Goal: Information Seeking & Learning: Check status

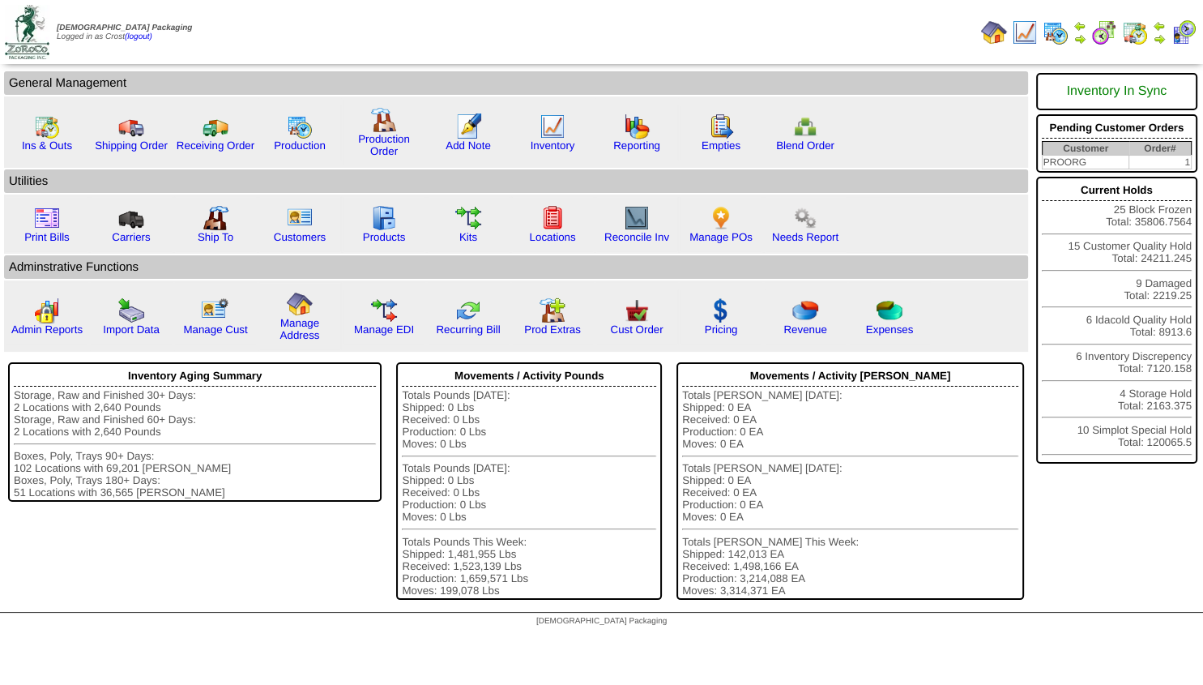
click at [1078, 40] on img at bounding box center [1080, 38] width 13 height 13
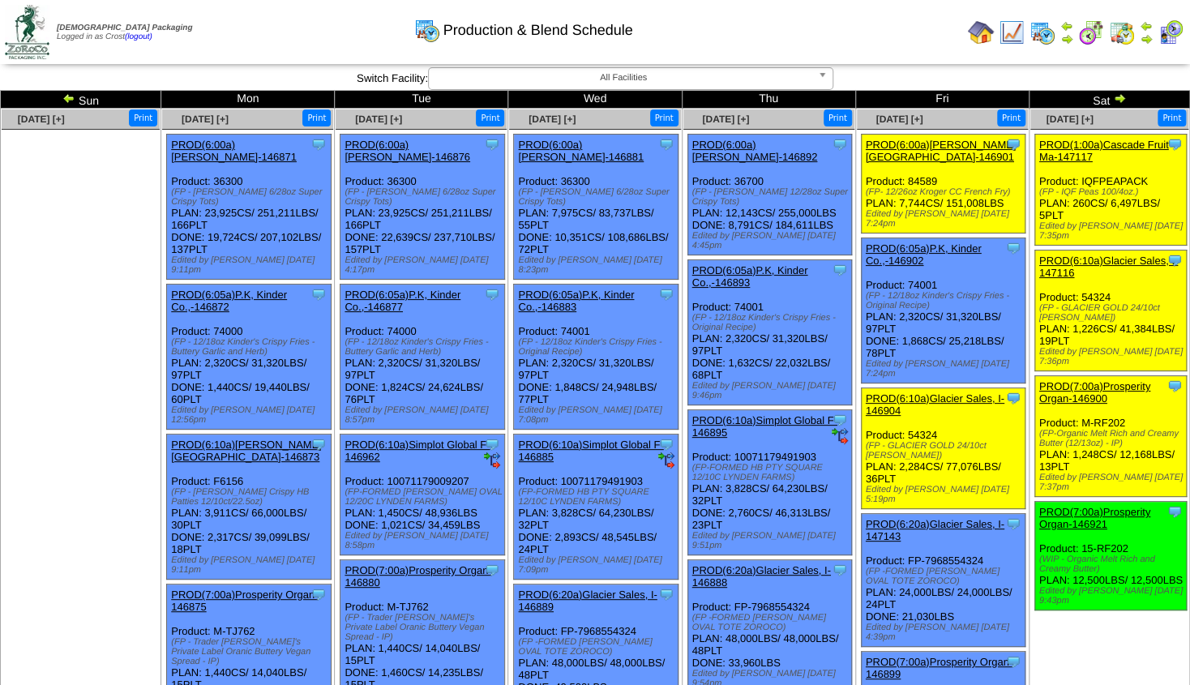
click at [1007, 36] on img at bounding box center [1011, 32] width 26 height 26
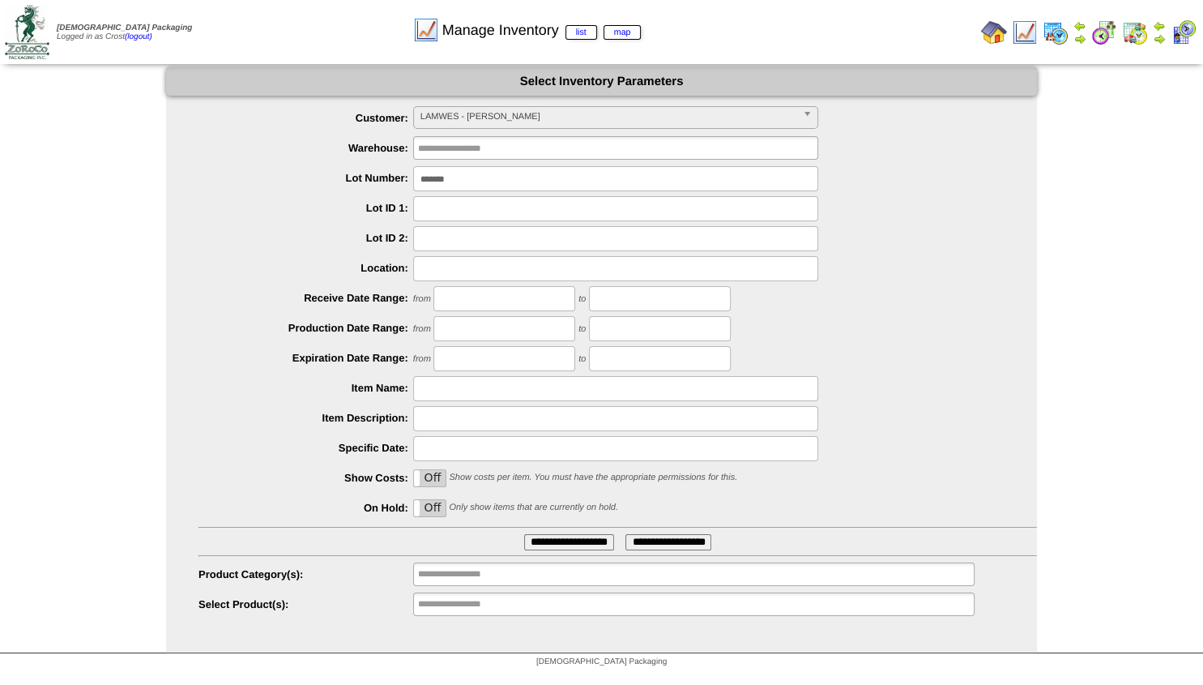
click at [443, 117] on span "LAMWES - Lamb-Weston" at bounding box center [609, 116] width 376 height 19
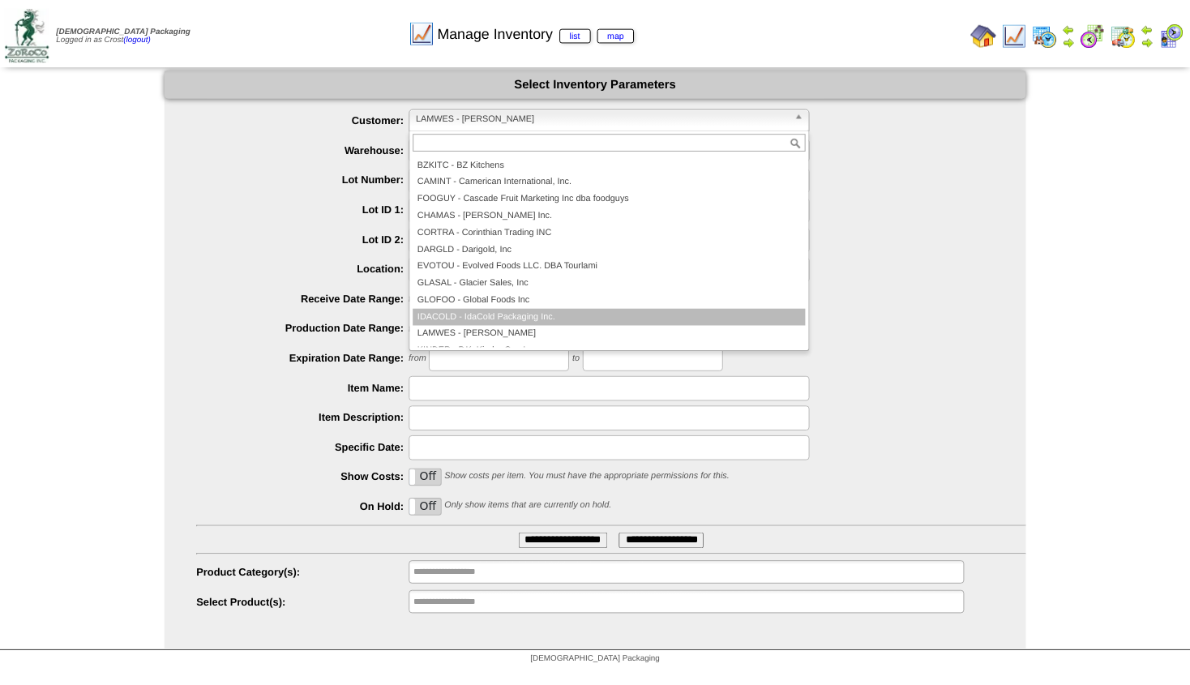
scroll to position [146, 0]
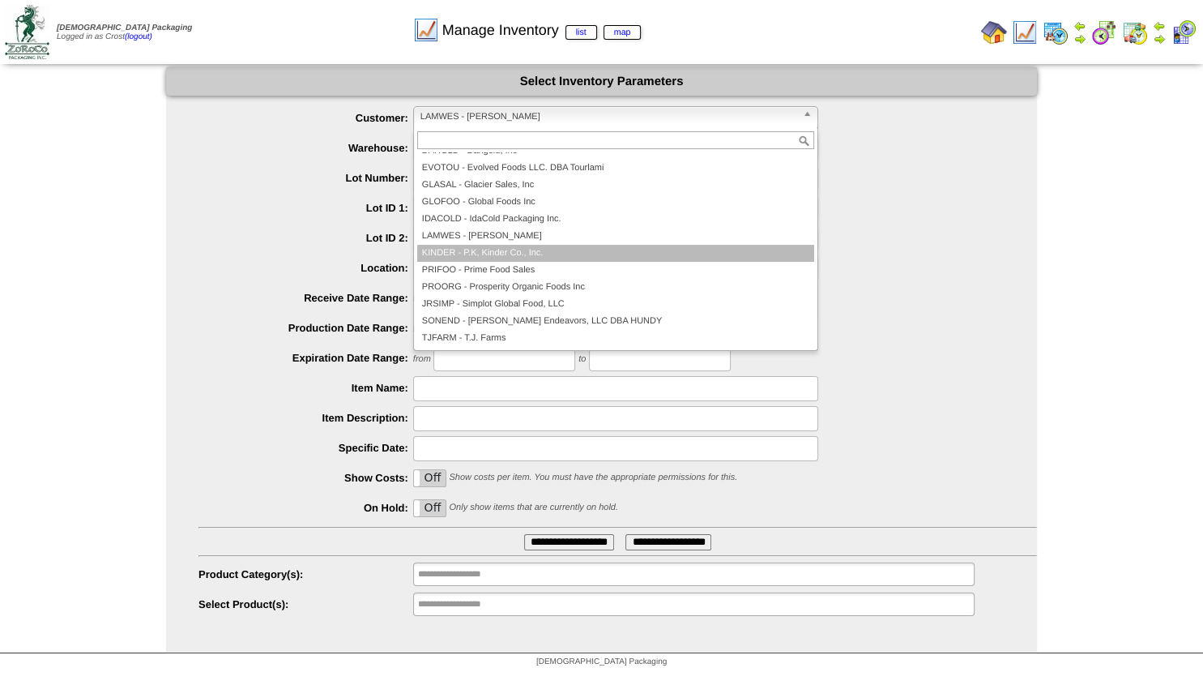
click at [447, 251] on li "KINDER - P.K, Kinder Co., Inc." at bounding box center [615, 253] width 397 height 17
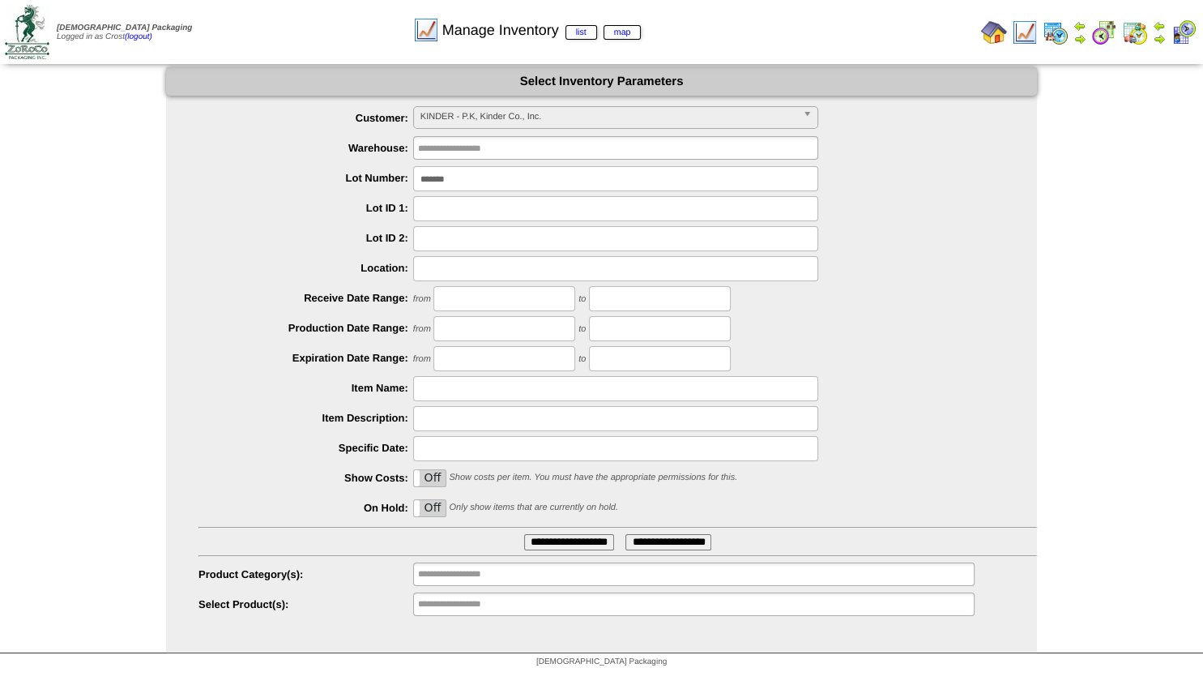
drag, startPoint x: 465, startPoint y: 182, endPoint x: 26, endPoint y: 139, distance: 441.3
click at [413, 166] on input "*******" at bounding box center [615, 178] width 405 height 25
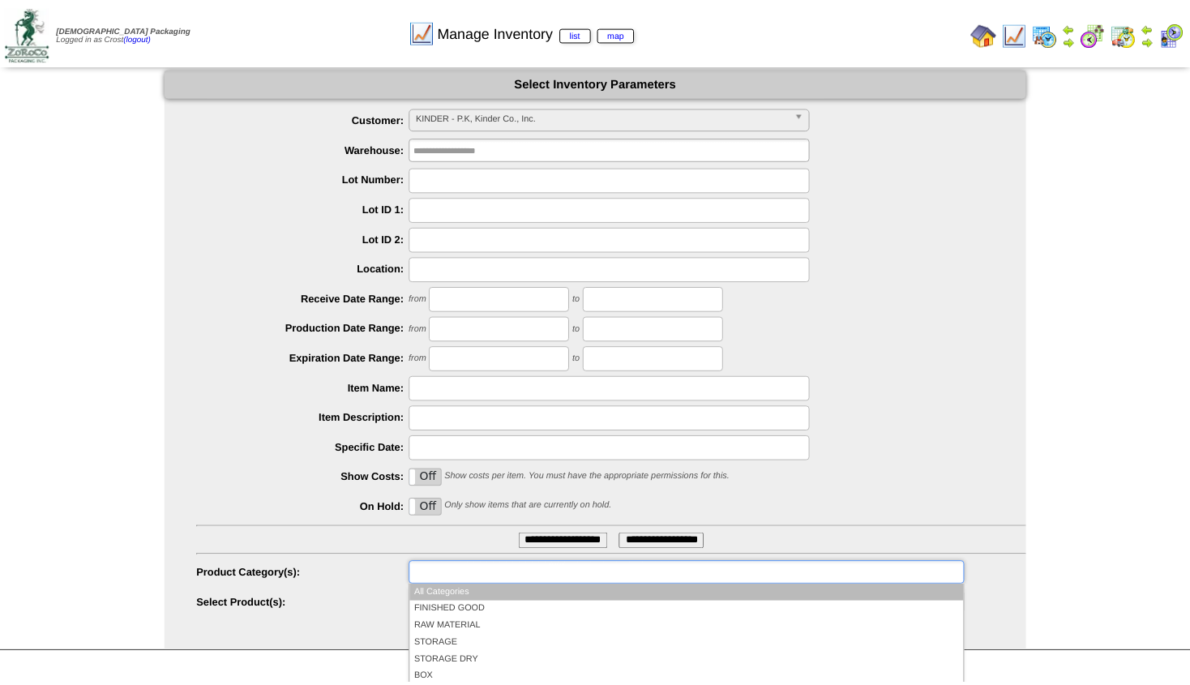
click at [425, 571] on input "text" at bounding box center [470, 574] width 104 height 20
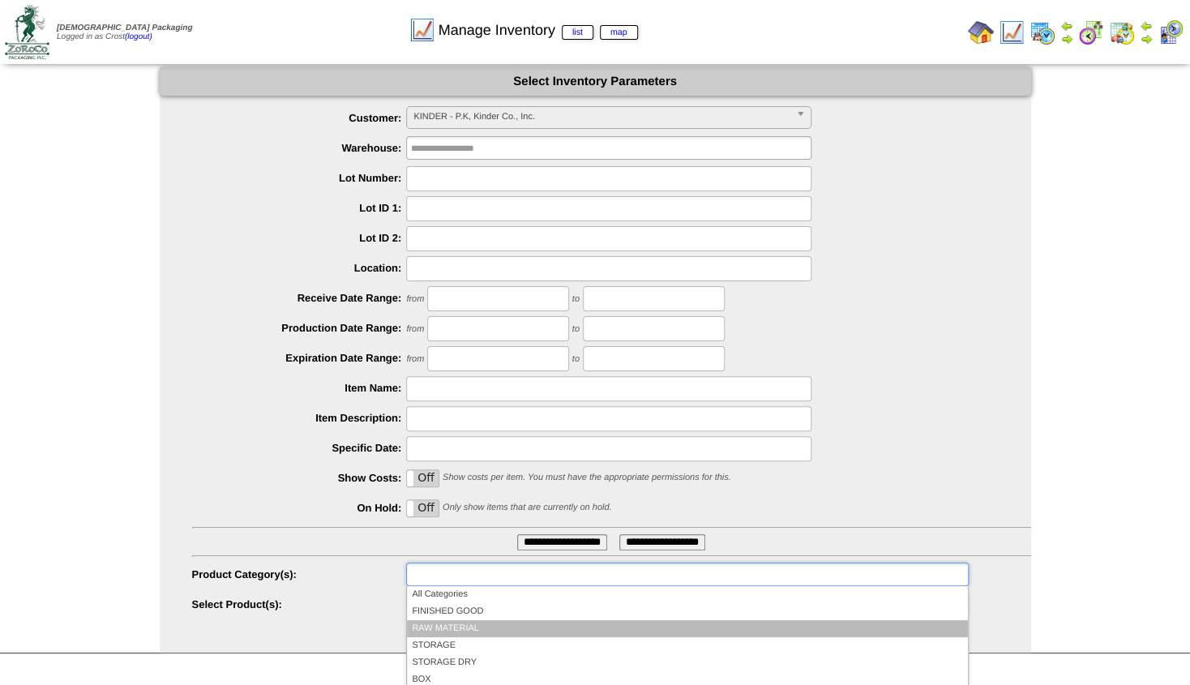
click at [433, 622] on li "RAW MATERIAL" at bounding box center [687, 628] width 560 height 17
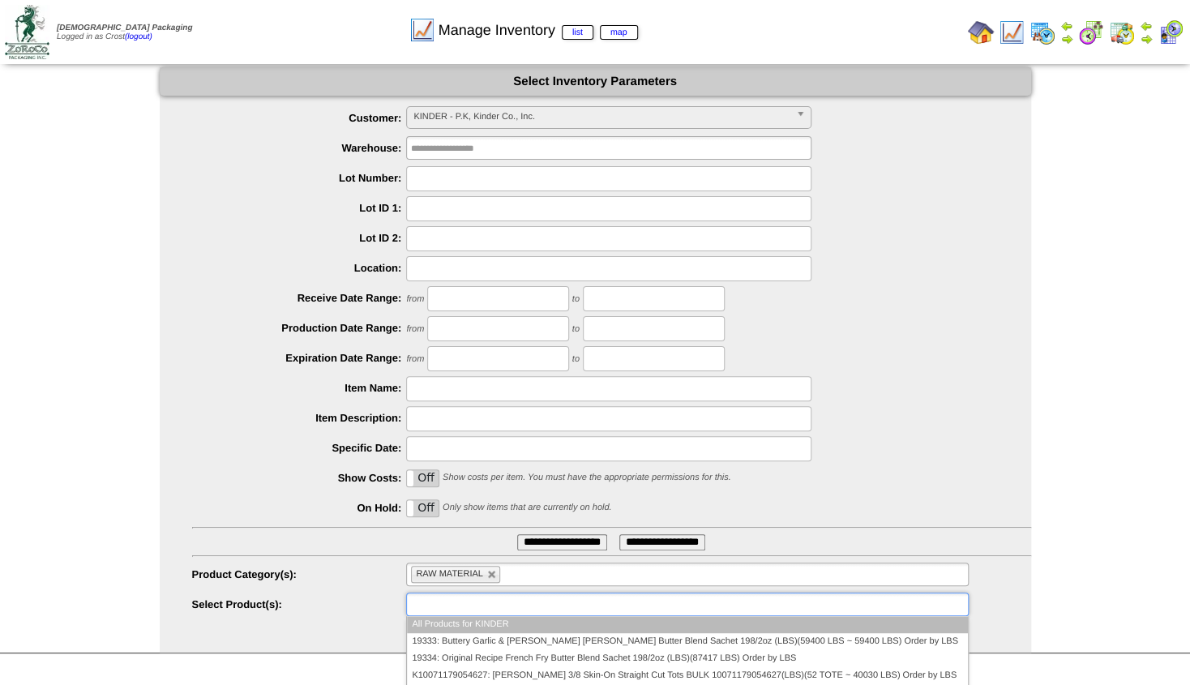
click at [518, 600] on ul at bounding box center [687, 604] width 562 height 24
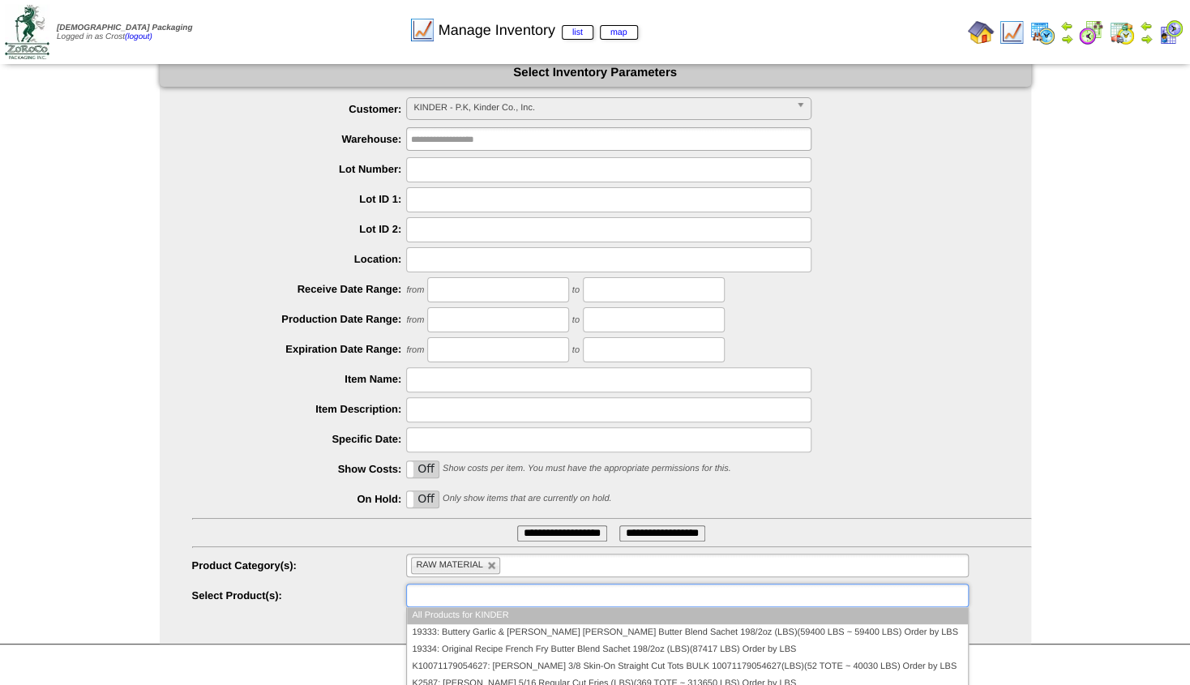
scroll to position [17, 0]
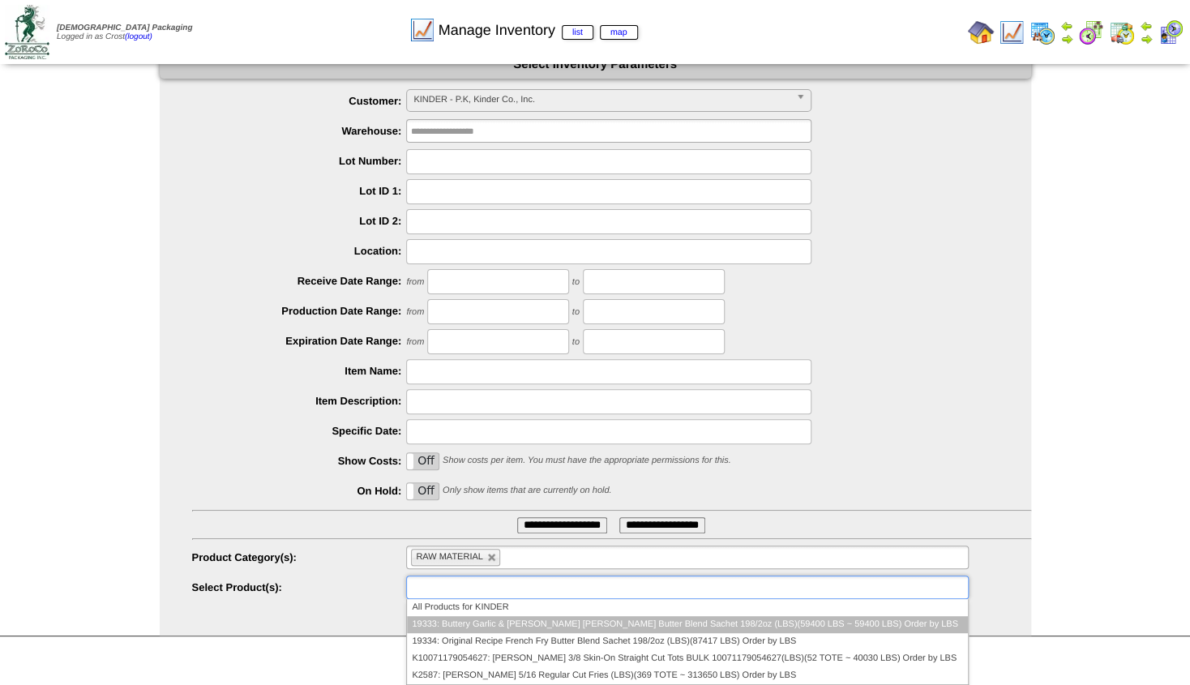
click at [541, 618] on li "19333: Buttery Garlic & [PERSON_NAME] [PERSON_NAME] Butter Blend Sachet 198/2oz…" at bounding box center [687, 624] width 560 height 17
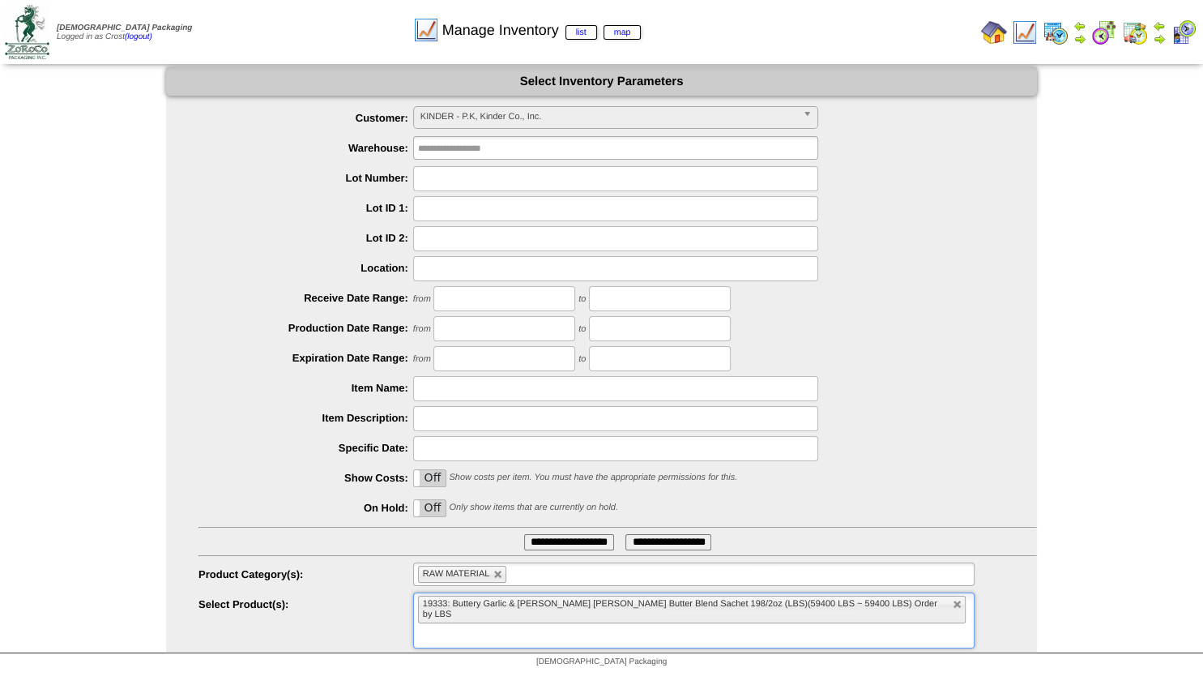
click at [548, 544] on input "**********" at bounding box center [569, 542] width 90 height 16
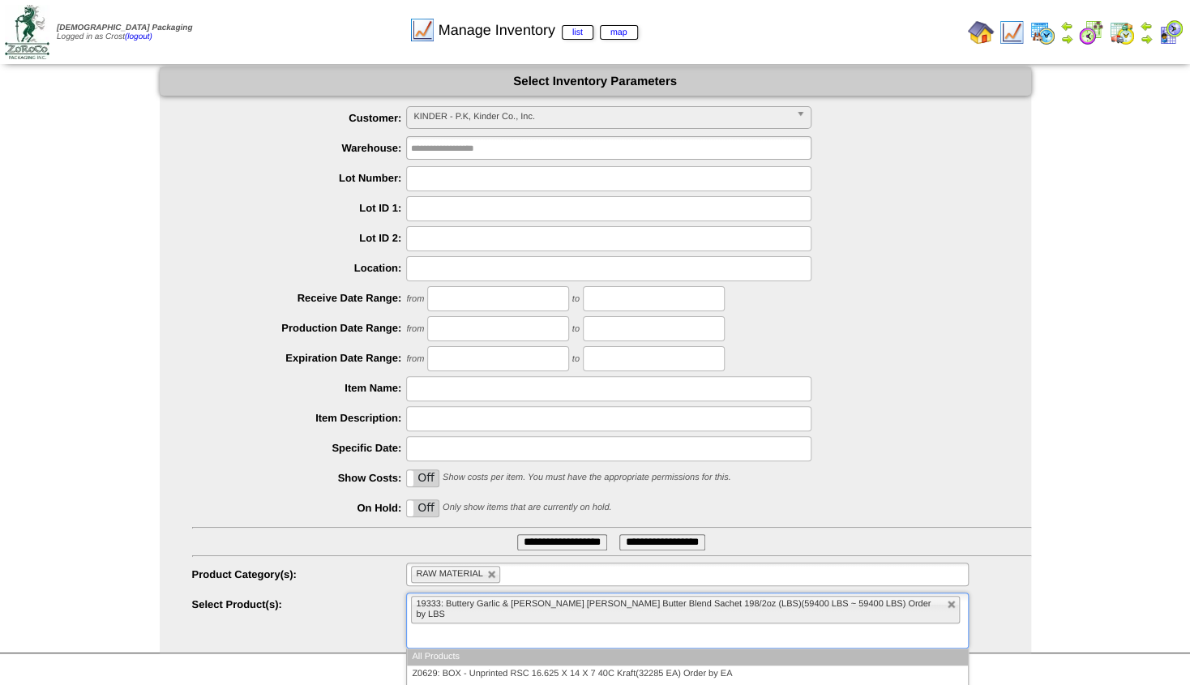
click at [431, 626] on input "text" at bounding box center [421, 636] width 20 height 20
click at [572, 567] on ul "RAW MATERIAL" at bounding box center [687, 574] width 562 height 24
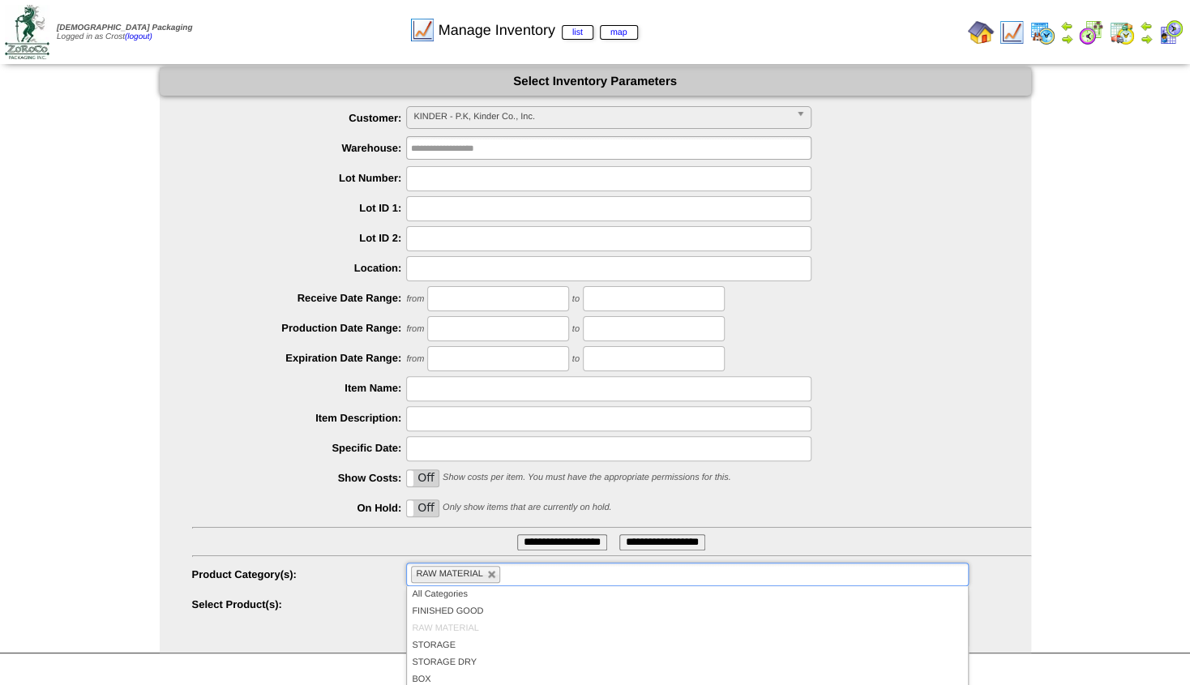
click at [491, 572] on link at bounding box center [492, 575] width 10 height 10
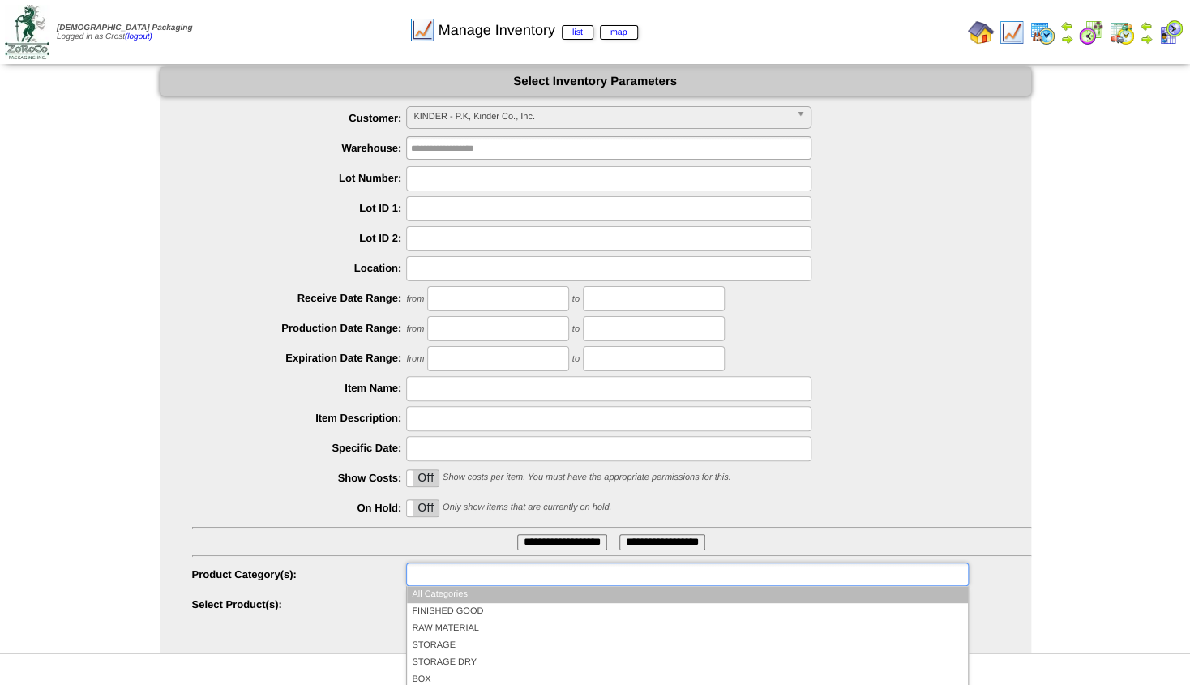
click at [489, 574] on ul at bounding box center [687, 574] width 562 height 24
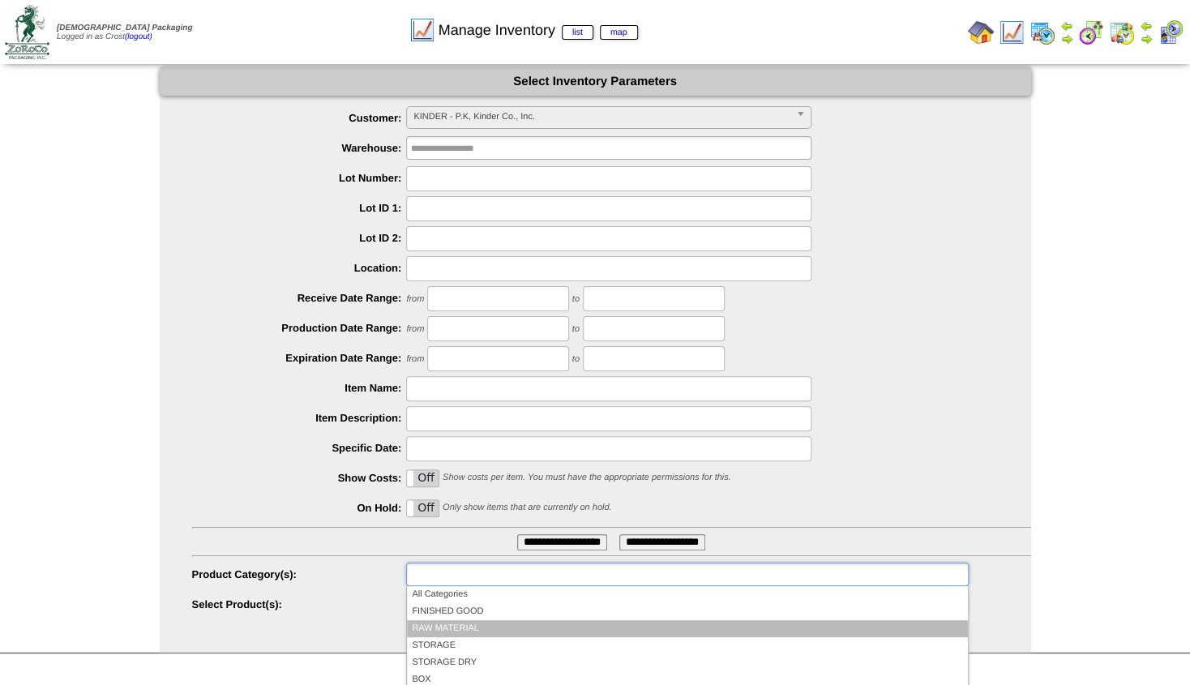
click at [463, 624] on li "RAW MATERIAL" at bounding box center [687, 628] width 560 height 17
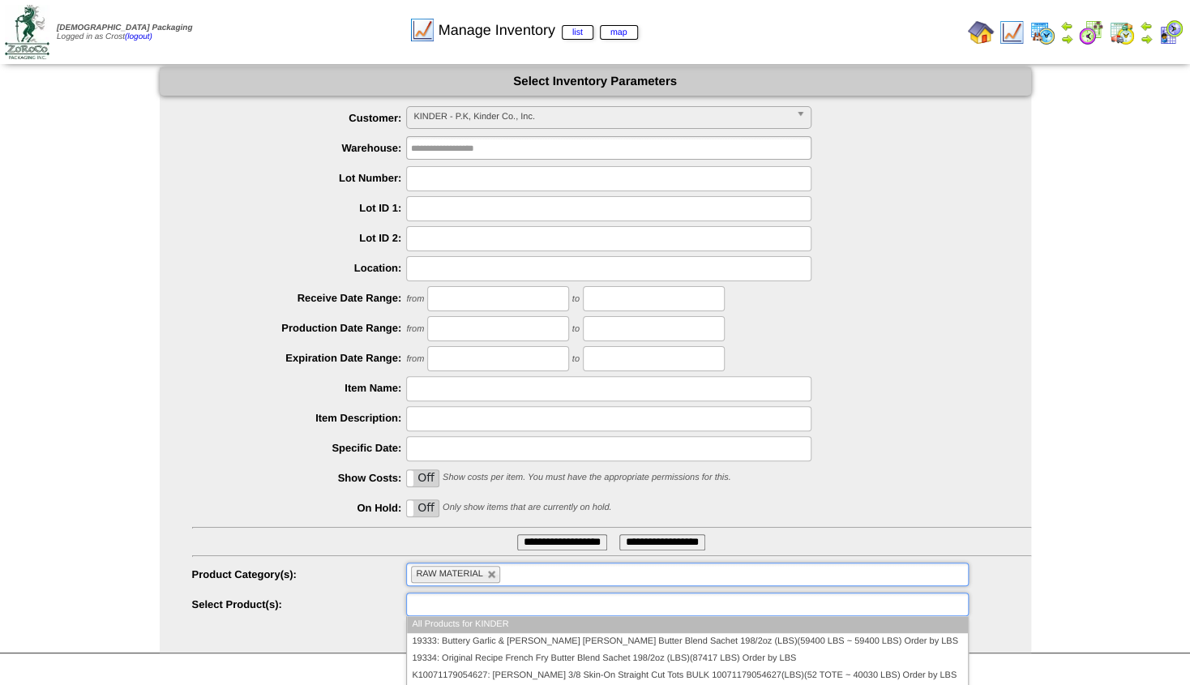
click at [452, 609] on input "text" at bounding box center [463, 604] width 104 height 20
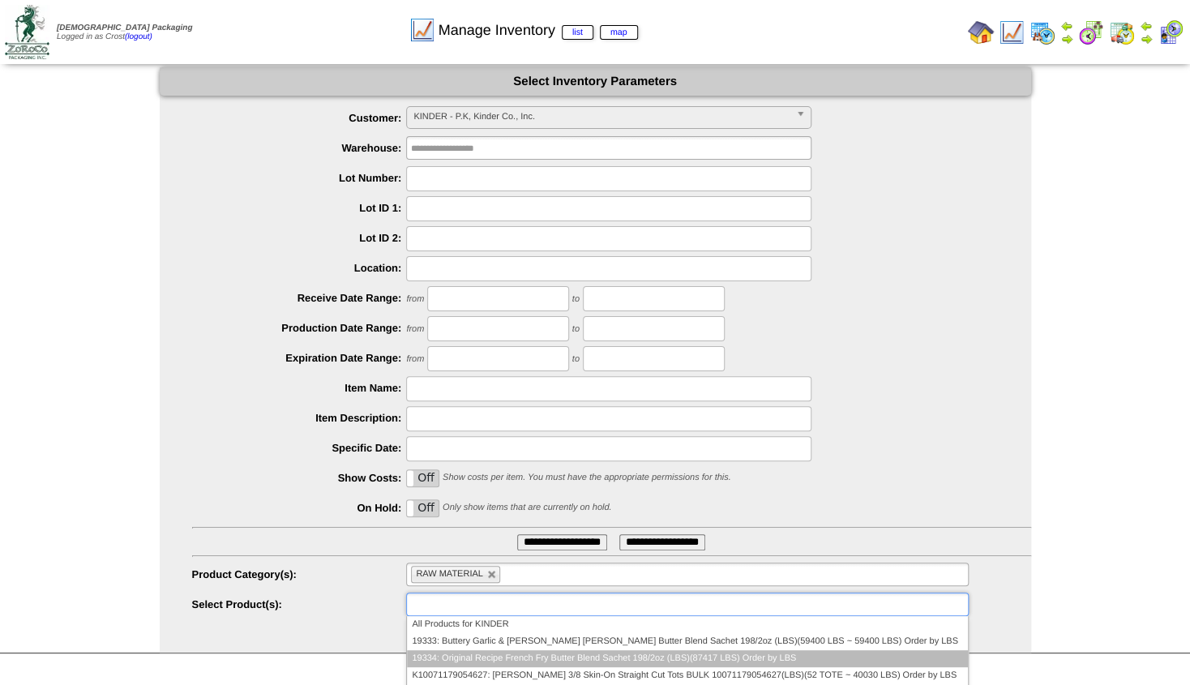
click at [456, 653] on li "19334: Original Recipe French Fry Butter Blend Sachet 198/2oz (LBS)(87417 LBS) …" at bounding box center [687, 658] width 560 height 17
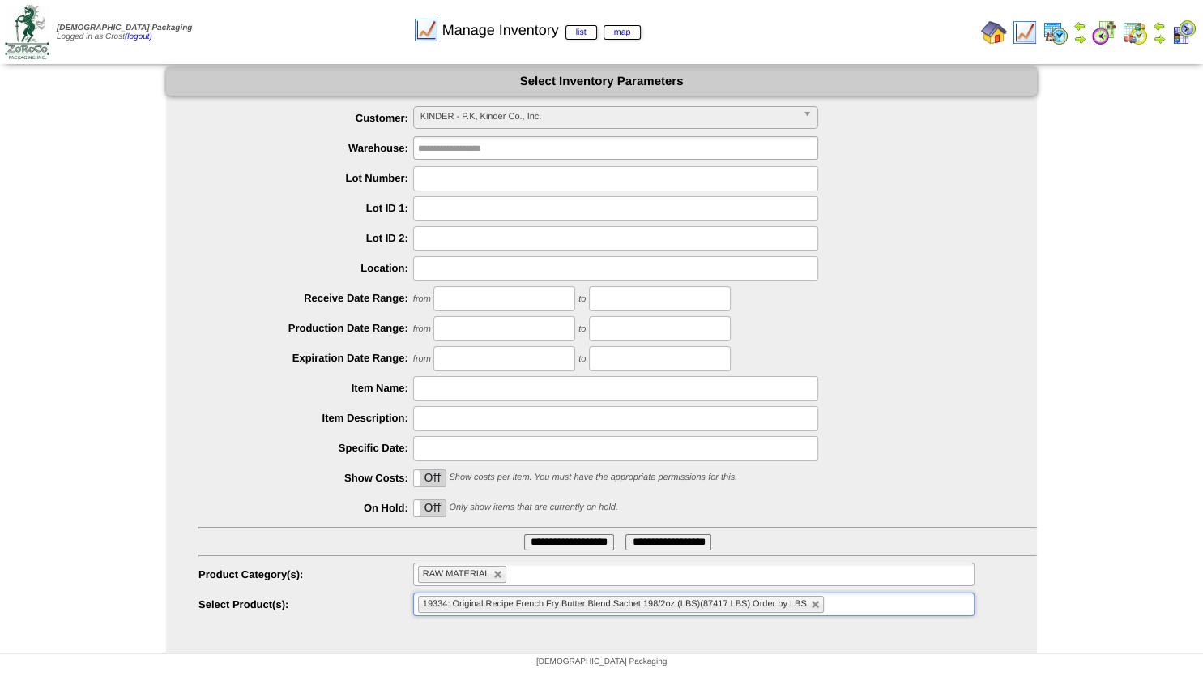
click at [555, 549] on input "**********" at bounding box center [569, 542] width 90 height 16
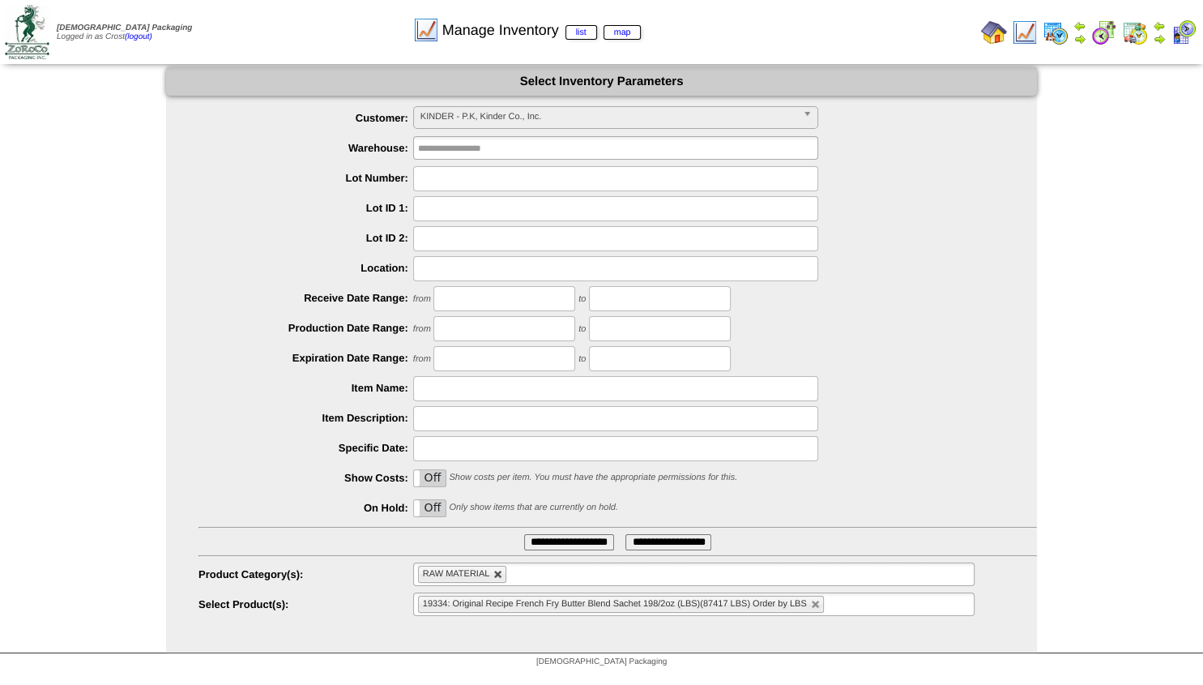
click at [502, 579] on link at bounding box center [499, 575] width 10 height 10
type input "**********"
click at [502, 579] on input "text" at bounding box center [470, 574] width 104 height 20
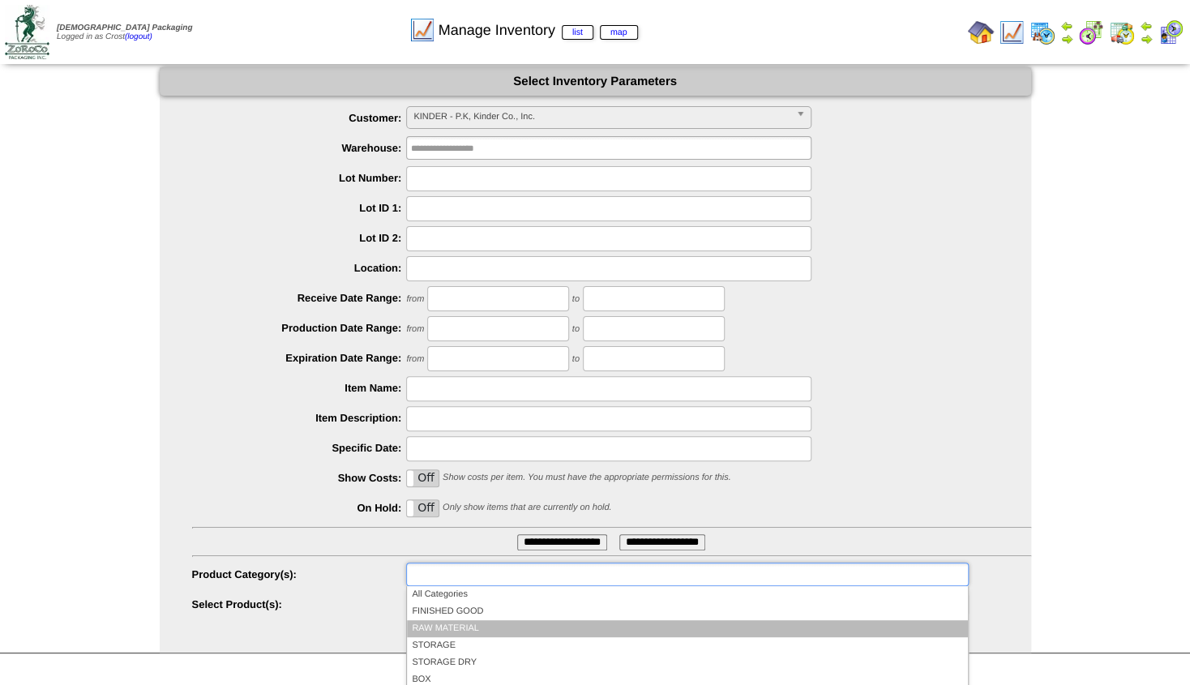
click at [464, 626] on li "RAW MATERIAL" at bounding box center [687, 628] width 560 height 17
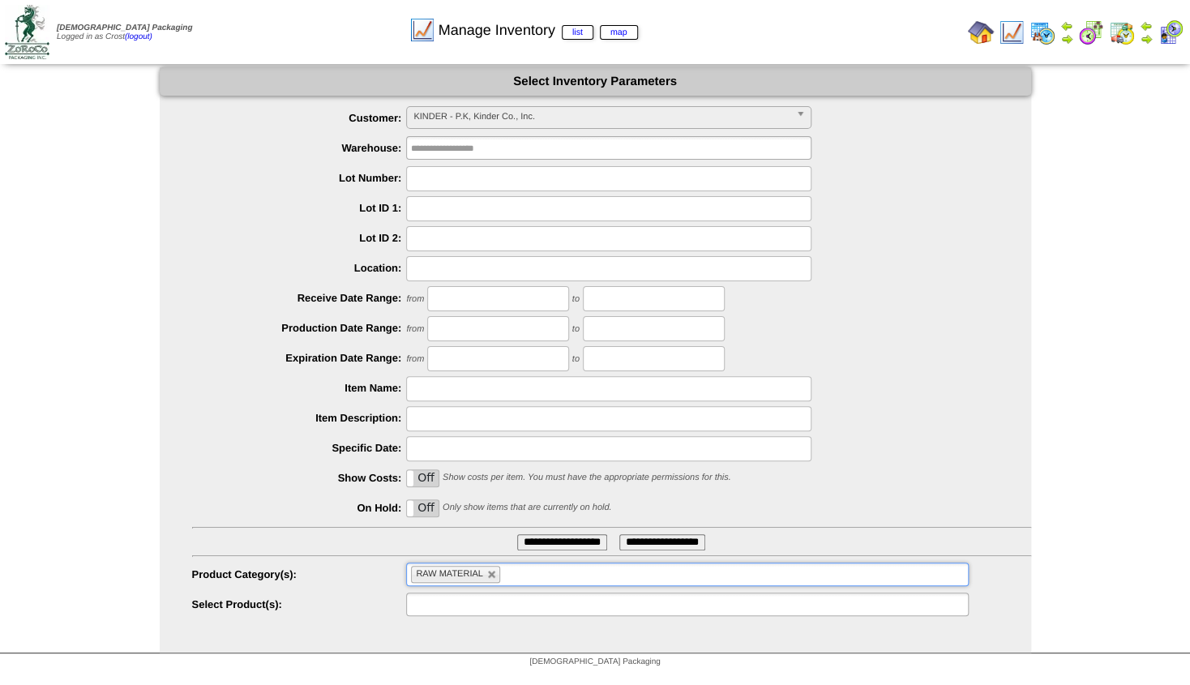
click at [455, 609] on input "text" at bounding box center [463, 604] width 104 height 20
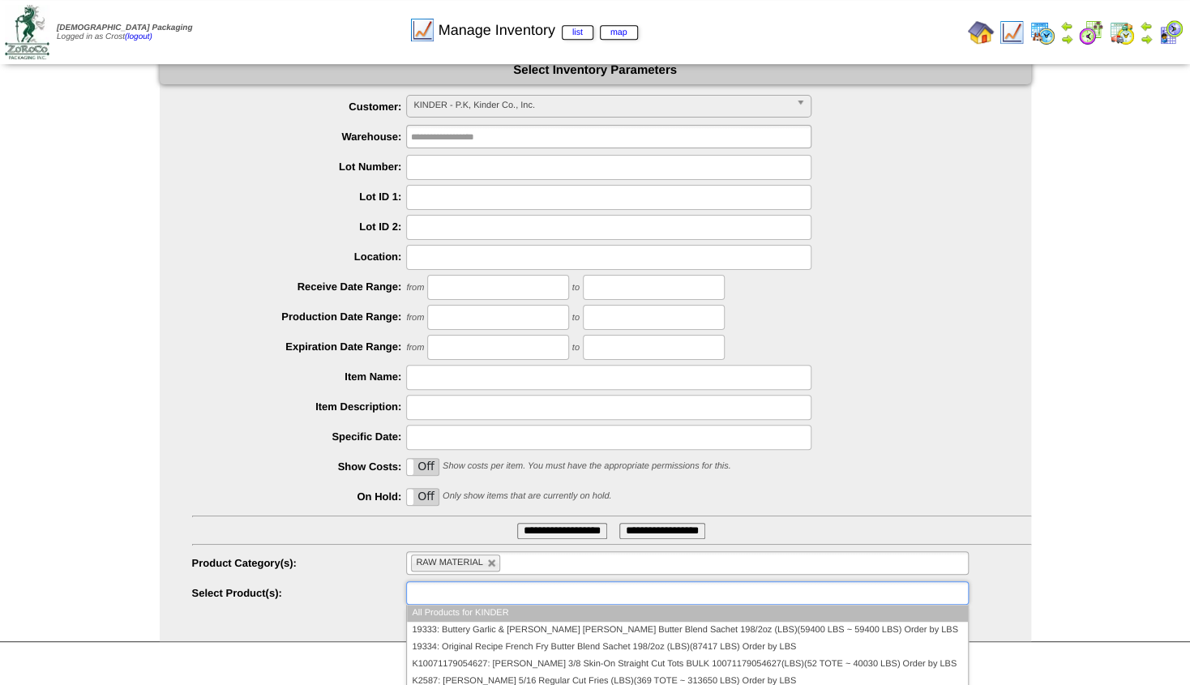
scroll to position [17, 0]
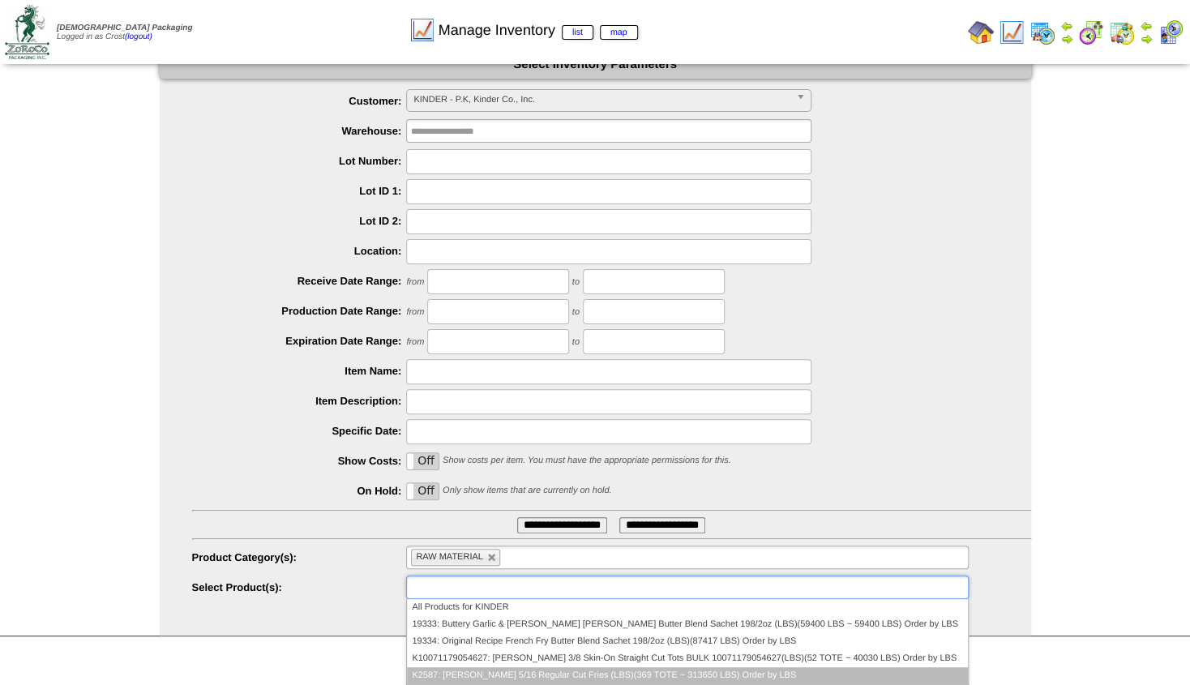
click at [605, 671] on li "K2587: [PERSON_NAME] 5/16 Regular Cut Fries (LBS)(369 TOTE ~ 313650 LBS) Order …" at bounding box center [687, 675] width 560 height 17
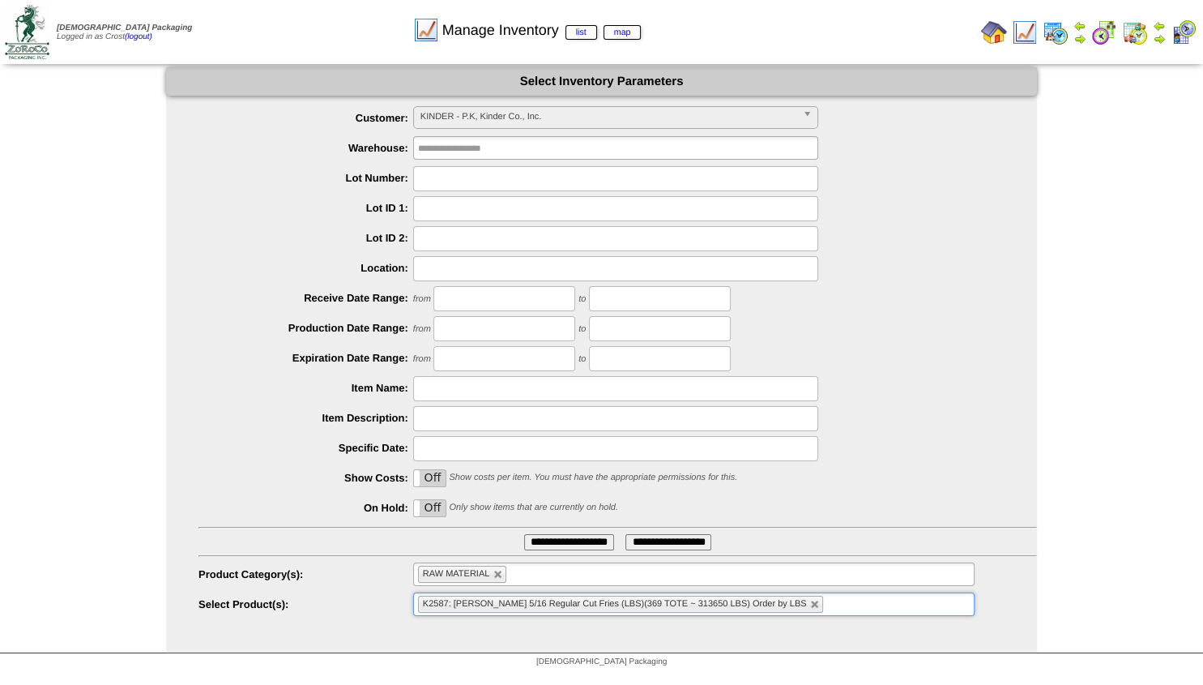
click at [560, 551] on ul "**********" at bounding box center [601, 361] width 871 height 511
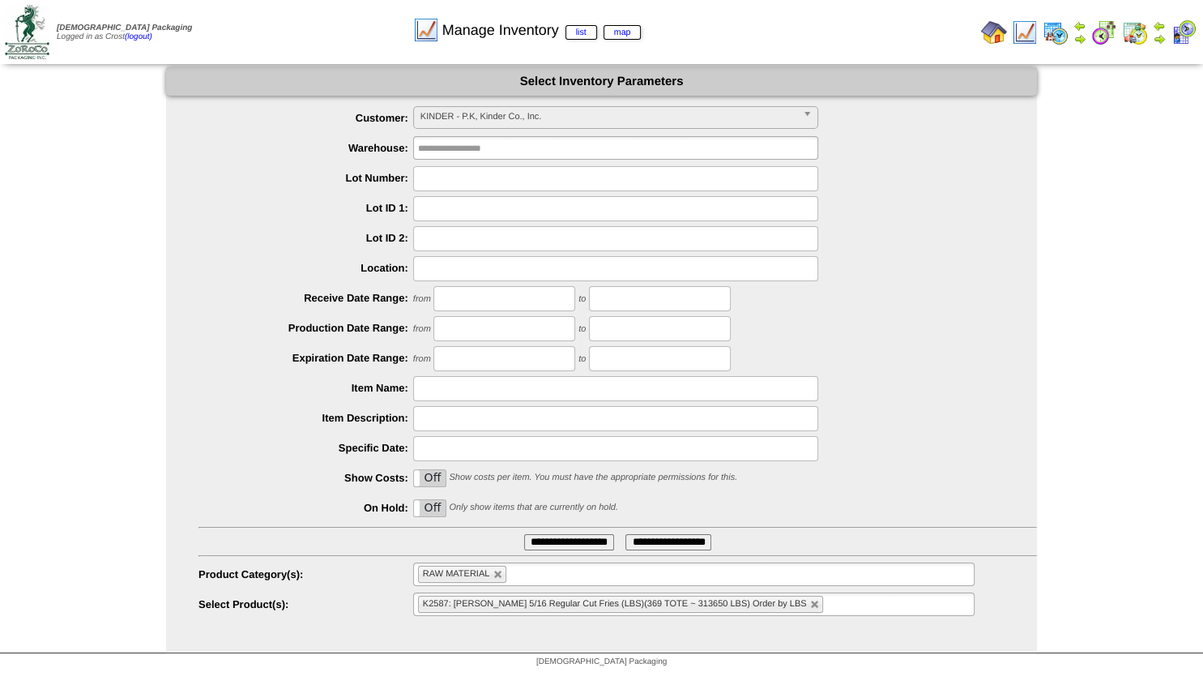
click at [555, 549] on input "**********" at bounding box center [569, 542] width 90 height 16
click at [532, 578] on ul "RAW MATERIAL" at bounding box center [687, 574] width 562 height 24
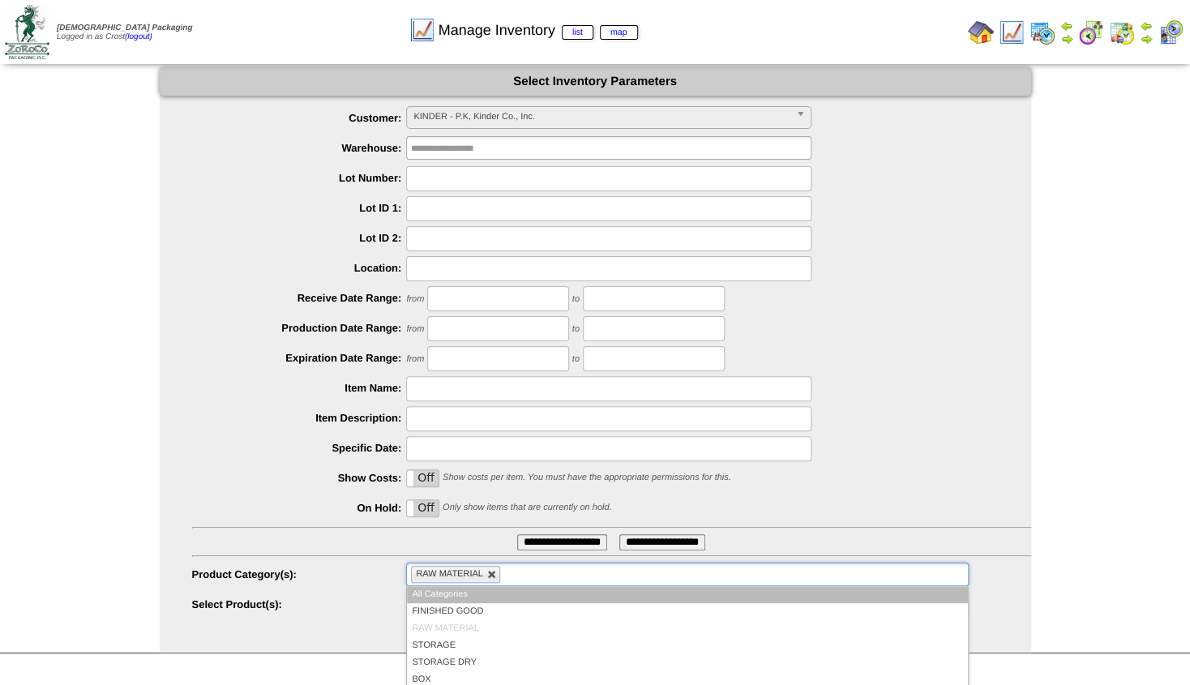
click at [494, 575] on link at bounding box center [492, 575] width 10 height 10
click at [493, 575] on ul at bounding box center [687, 574] width 562 height 24
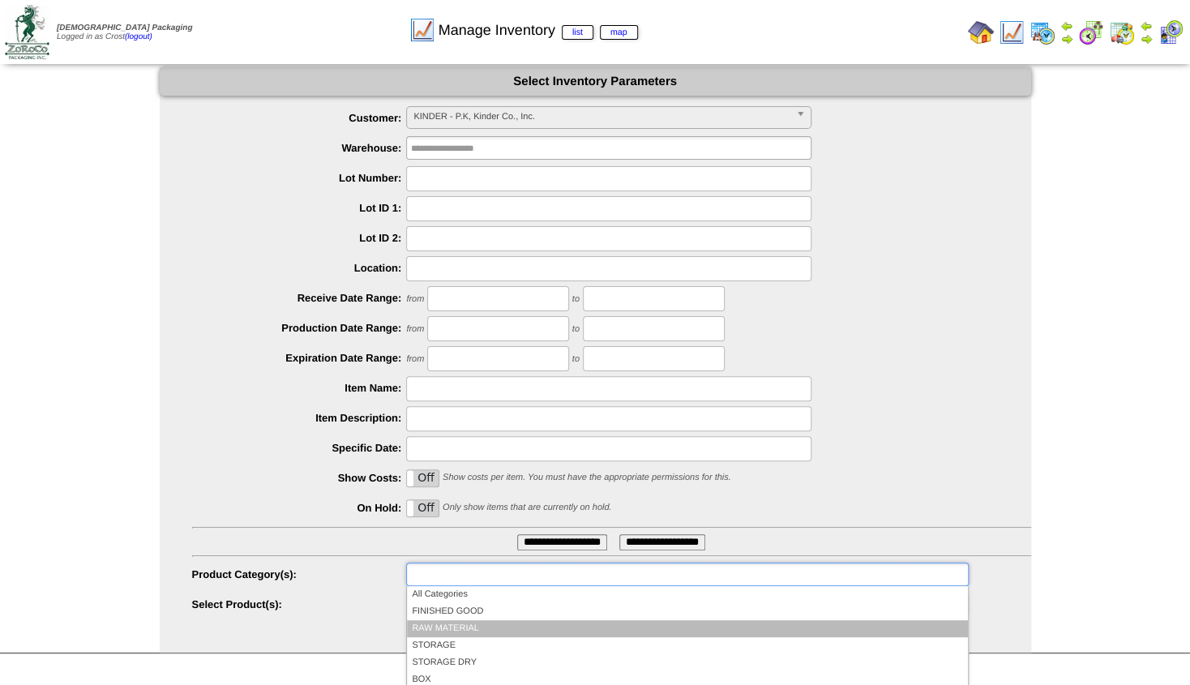
click at [451, 630] on li "RAW MATERIAL" at bounding box center [687, 628] width 560 height 17
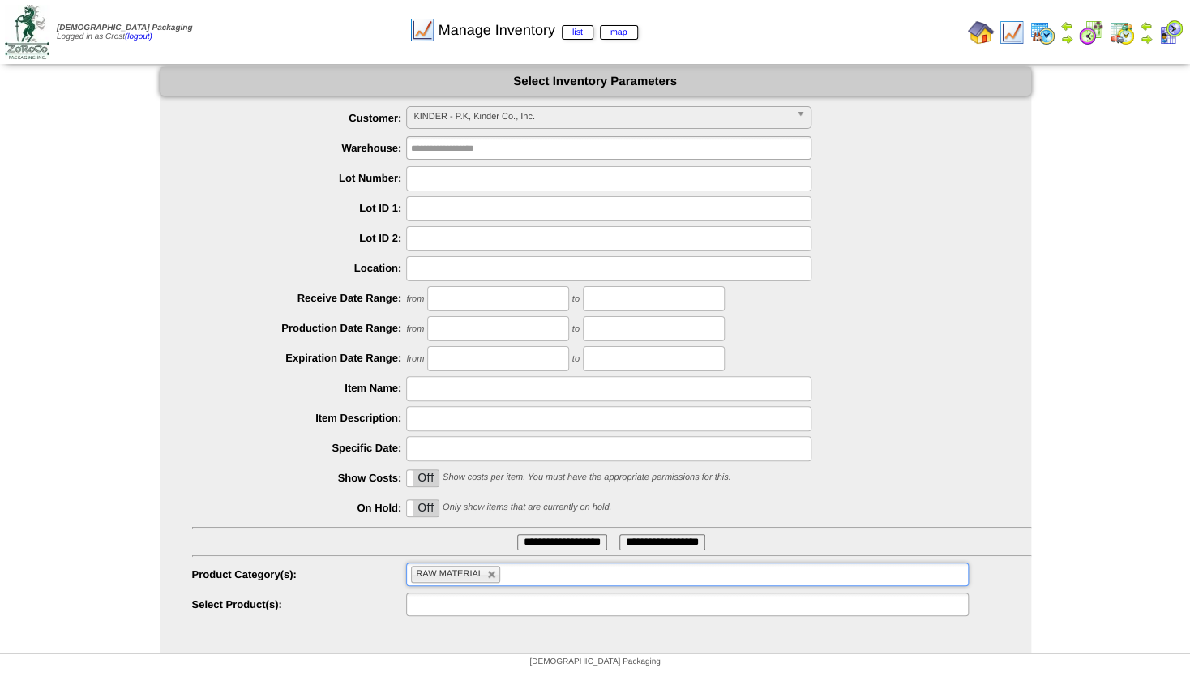
click at [492, 611] on input "text" at bounding box center [463, 604] width 104 height 20
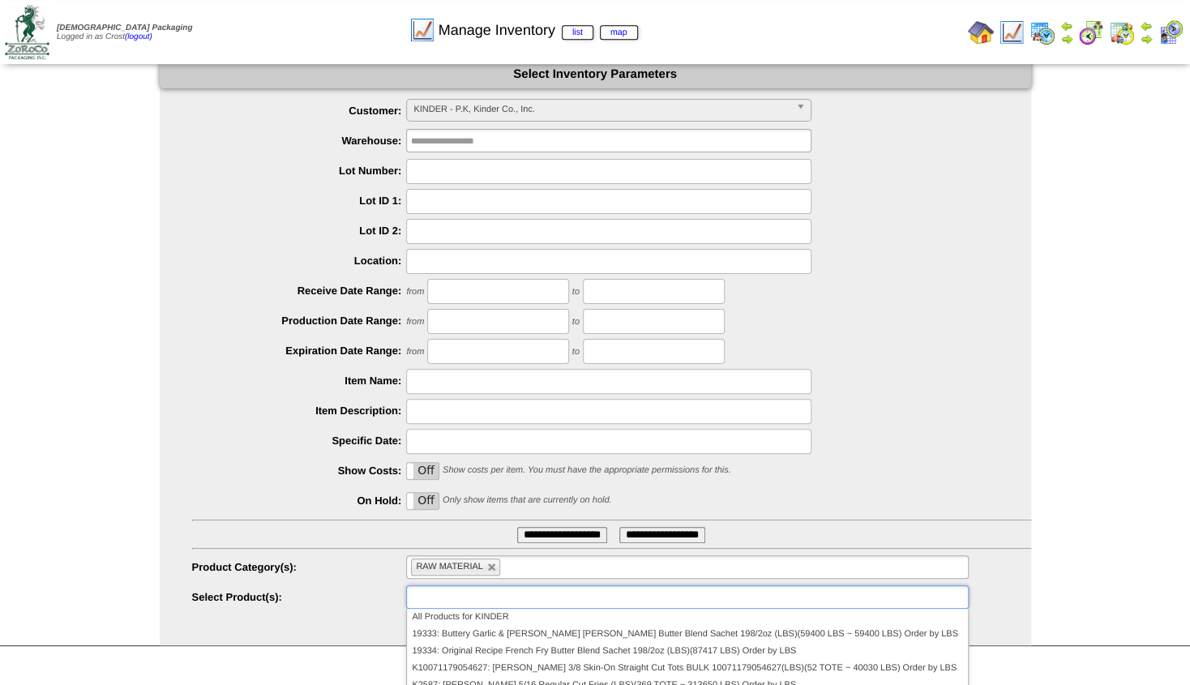
scroll to position [17, 0]
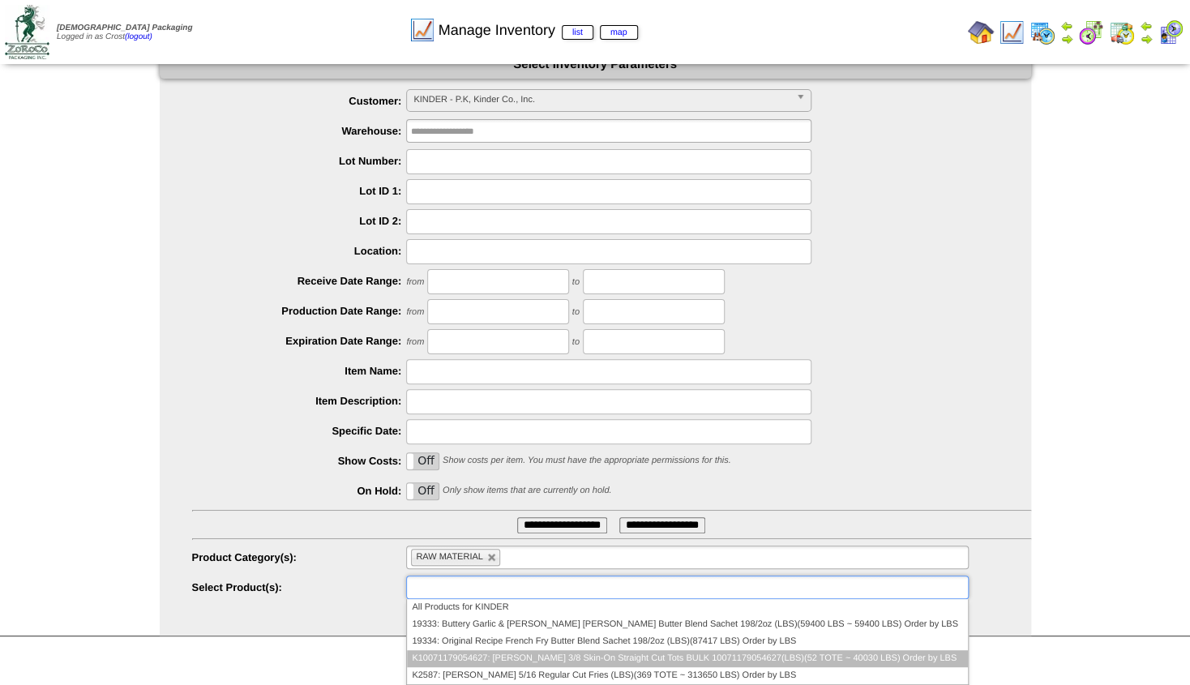
click at [589, 662] on li "K10071179054627: Kinder's 3/8 Skin-On Straight Cut Tots BULK 10071179054627(LBS…" at bounding box center [687, 658] width 560 height 17
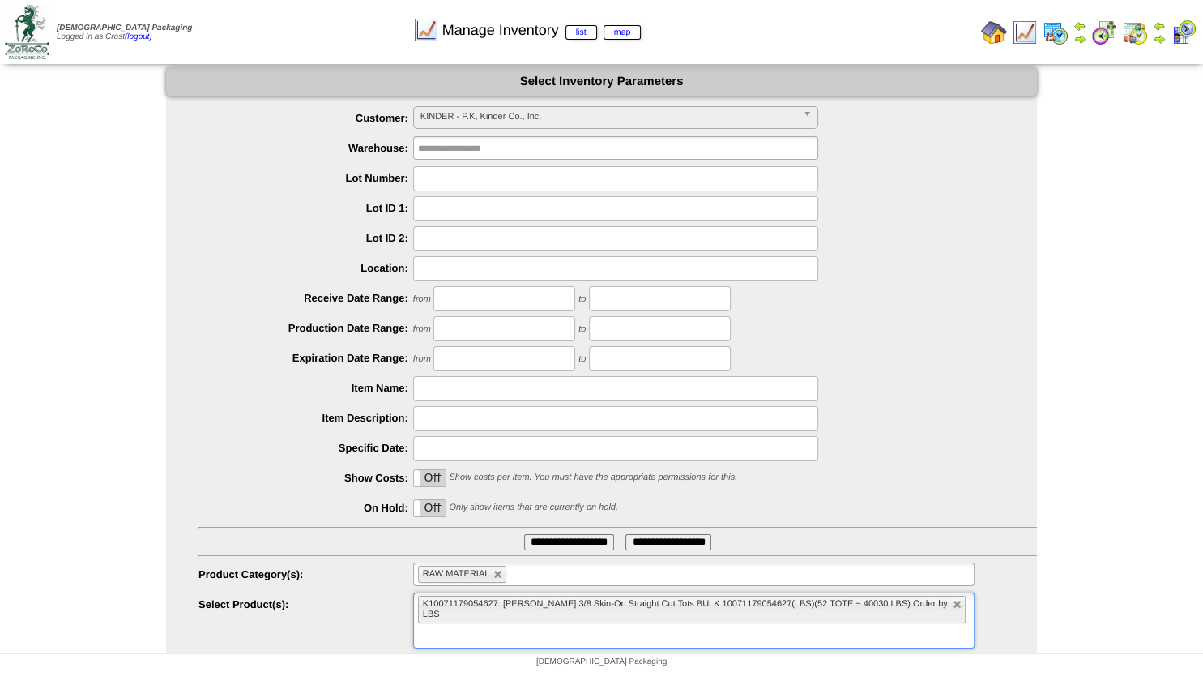
click at [545, 541] on input "**********" at bounding box center [569, 542] width 90 height 16
click at [494, 576] on link at bounding box center [499, 575] width 10 height 10
type input "**********"
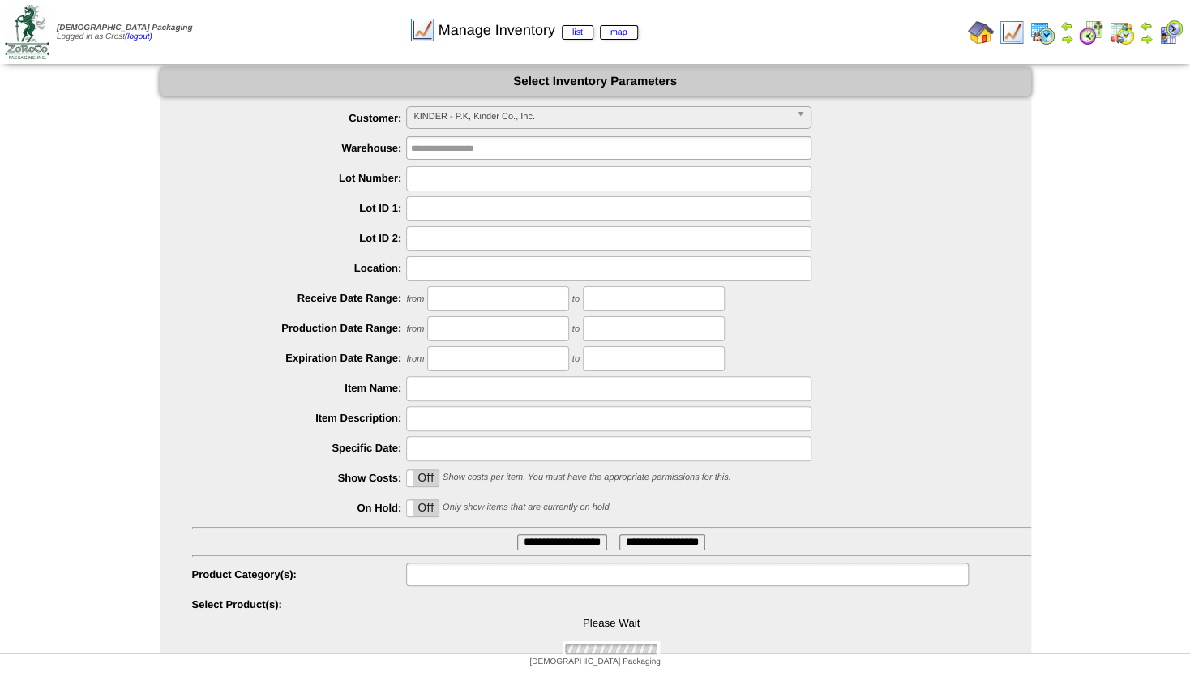
click at [481, 579] on input "text" at bounding box center [463, 574] width 104 height 20
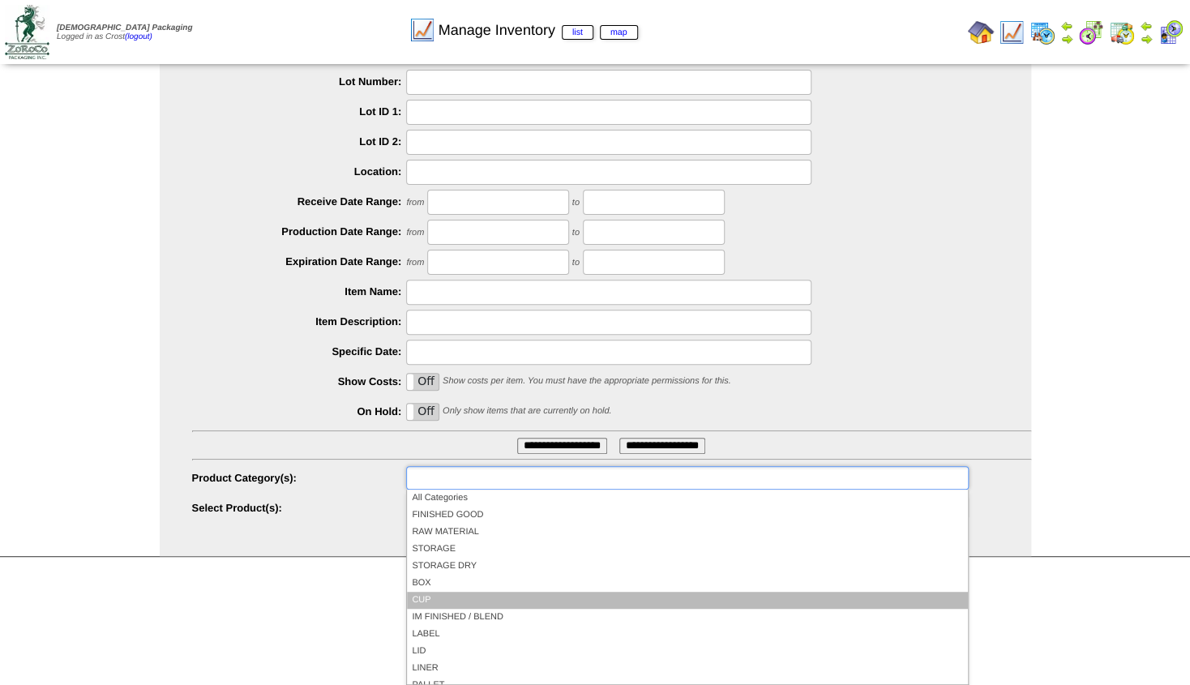
scroll to position [94, 0]
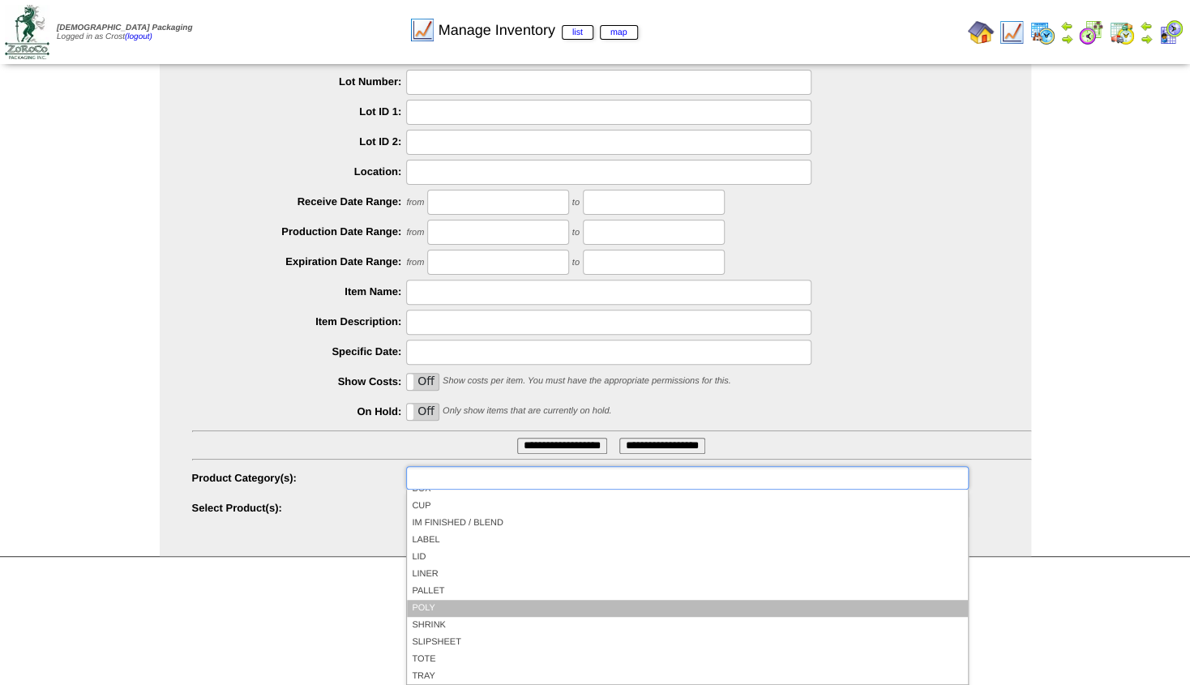
click at [433, 600] on li "POLY" at bounding box center [687, 608] width 560 height 17
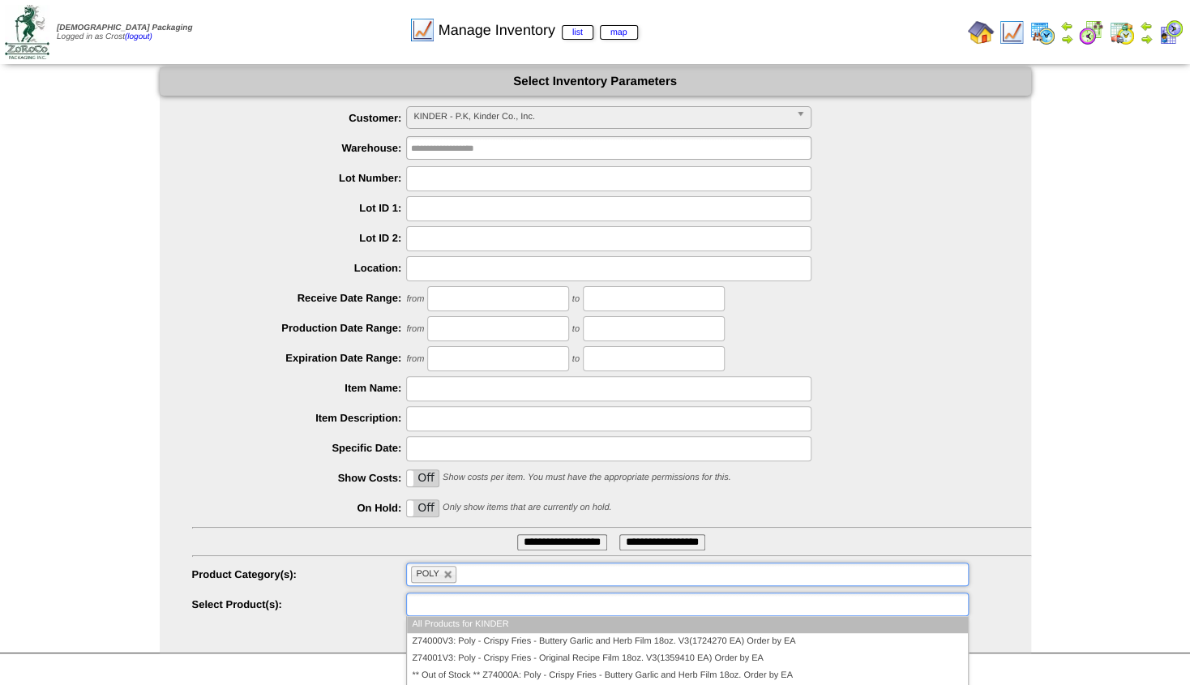
click at [477, 602] on input "text" at bounding box center [463, 604] width 104 height 20
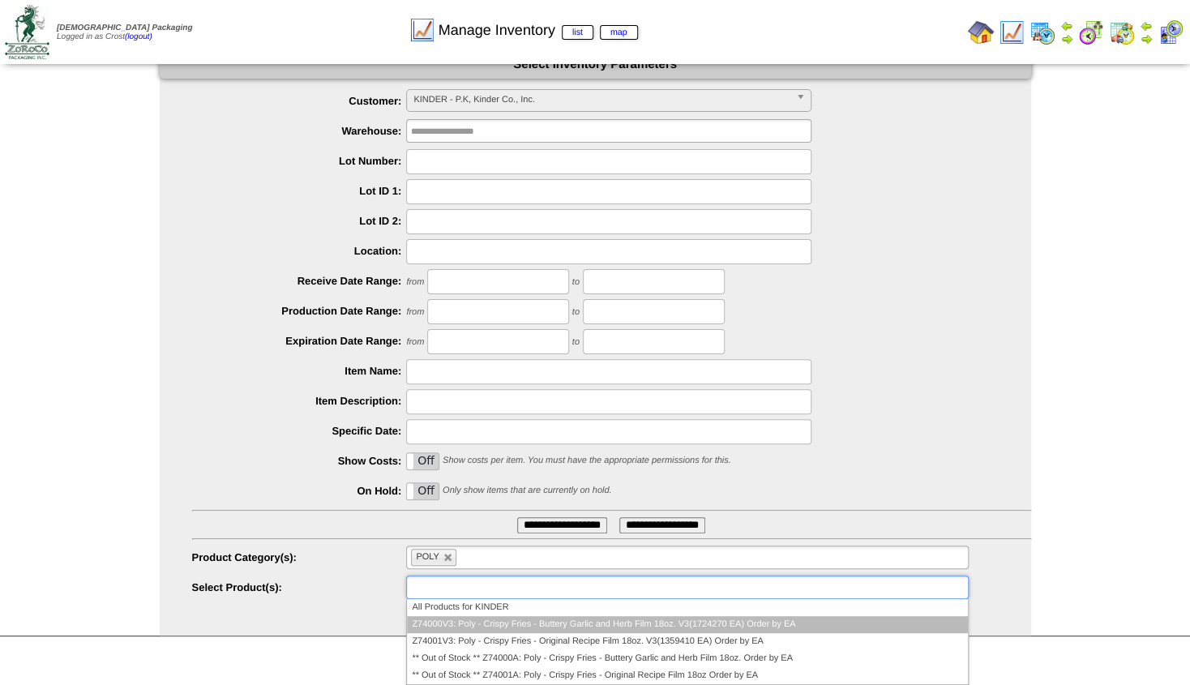
click at [472, 620] on li "Z74000V3: Poly - Crispy Fries - Buttery Garlic and Herb Film 18oz. V3(1724270 E…" at bounding box center [687, 624] width 560 height 17
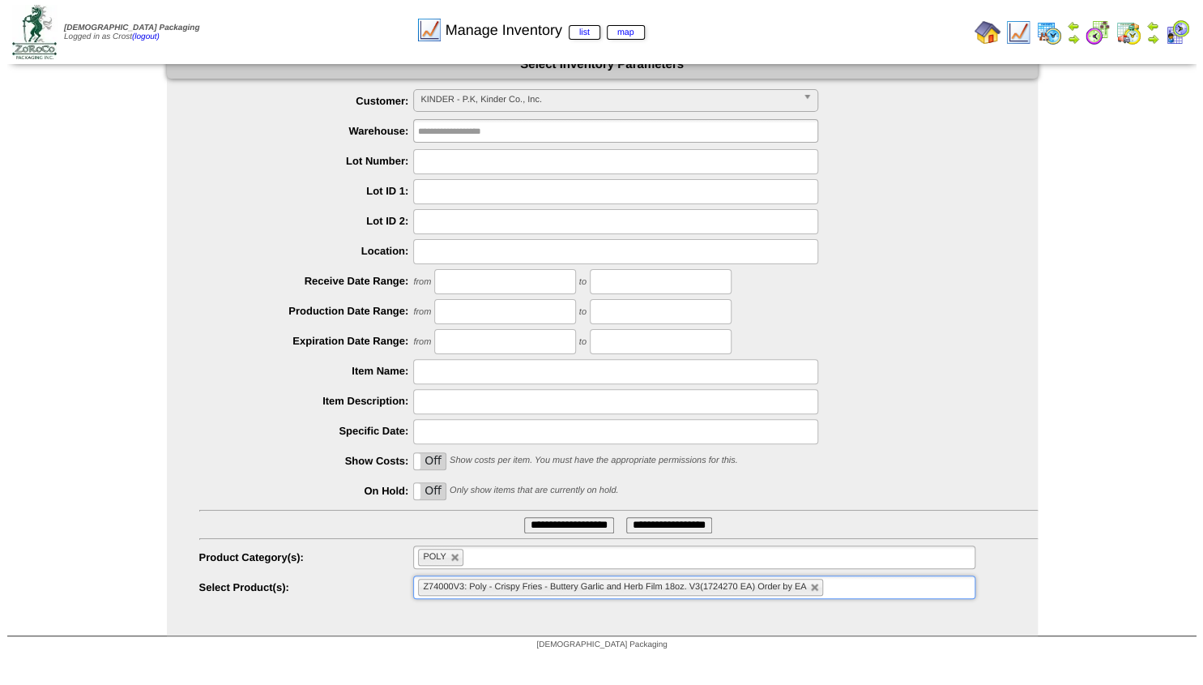
scroll to position [0, 0]
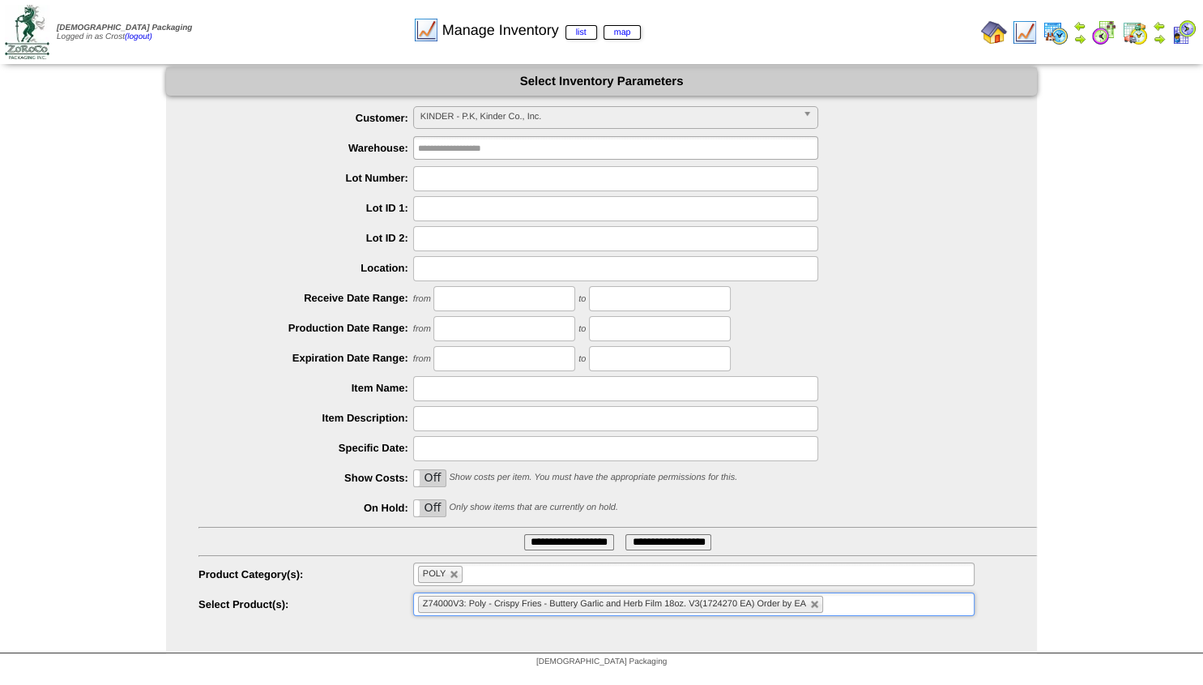
click at [551, 535] on input "**********" at bounding box center [569, 542] width 90 height 16
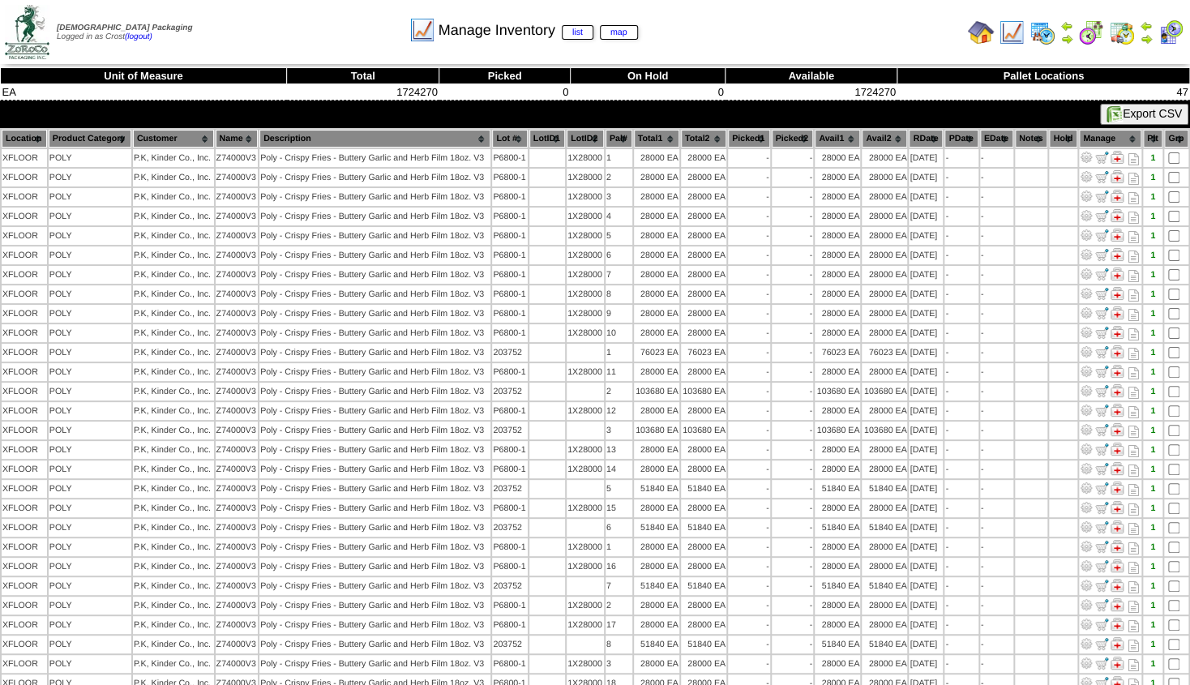
click at [509, 139] on th "Lot #" at bounding box center [509, 139] width 35 height 18
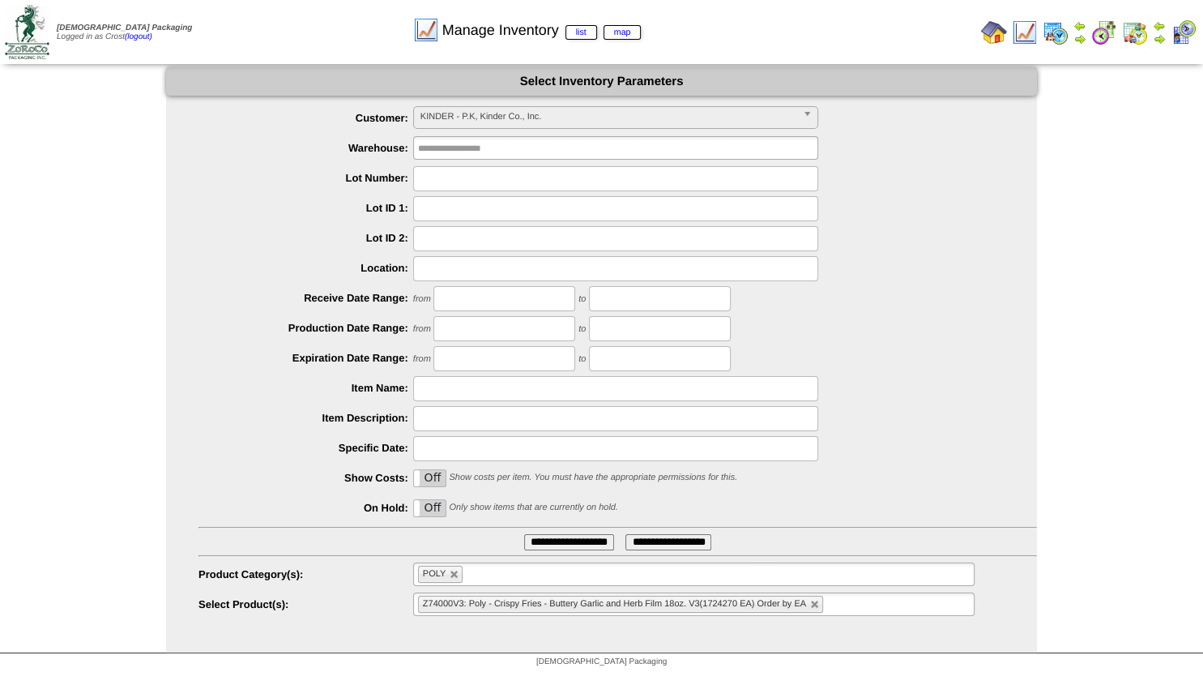
click at [517, 584] on ul "POLY" at bounding box center [694, 574] width 562 height 24
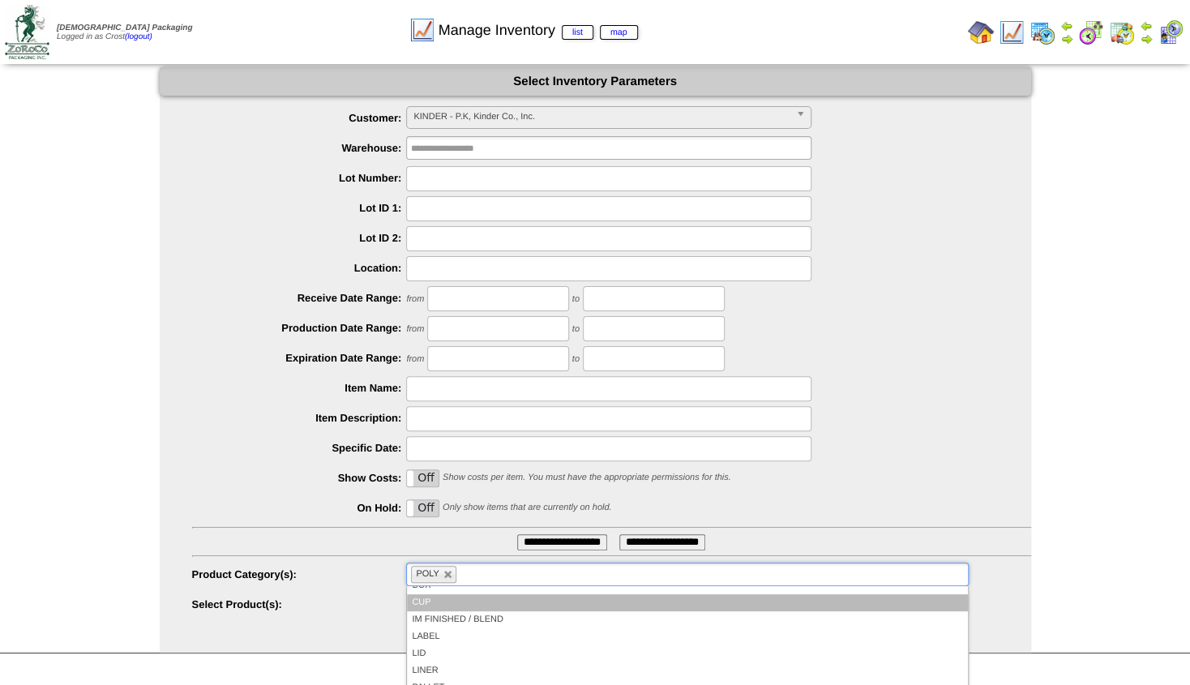
scroll to position [84, 0]
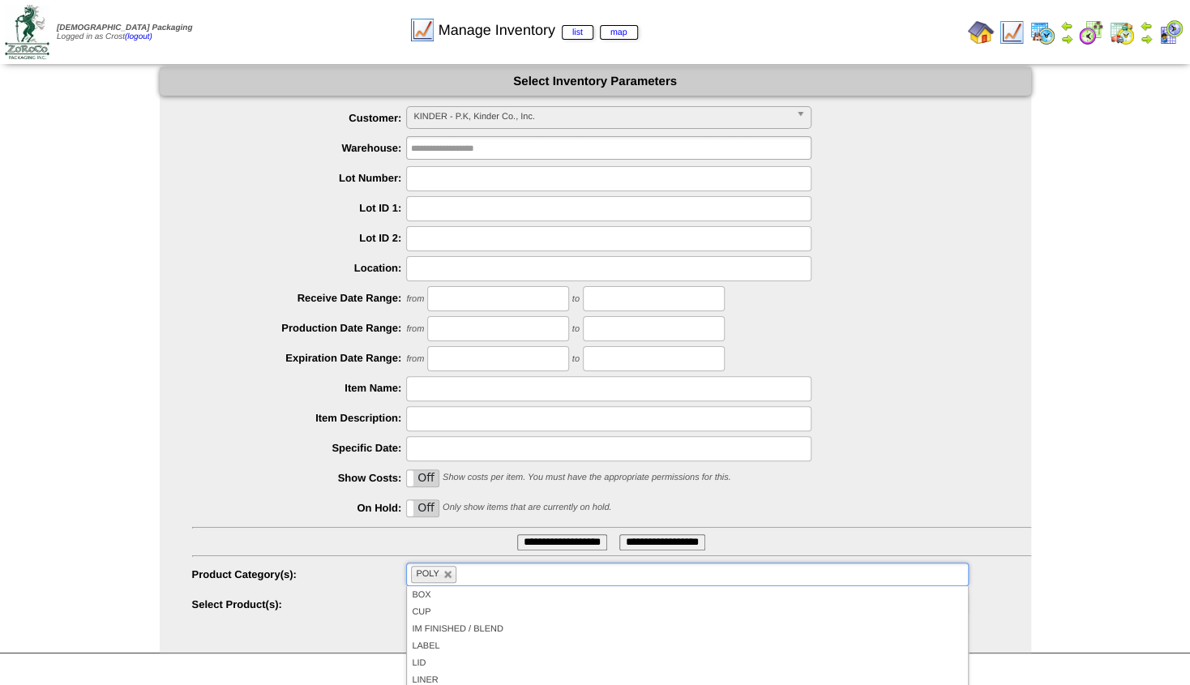
click at [447, 582] on li "POLY" at bounding box center [433, 574] width 45 height 17
click at [444, 576] on link at bounding box center [448, 575] width 10 height 10
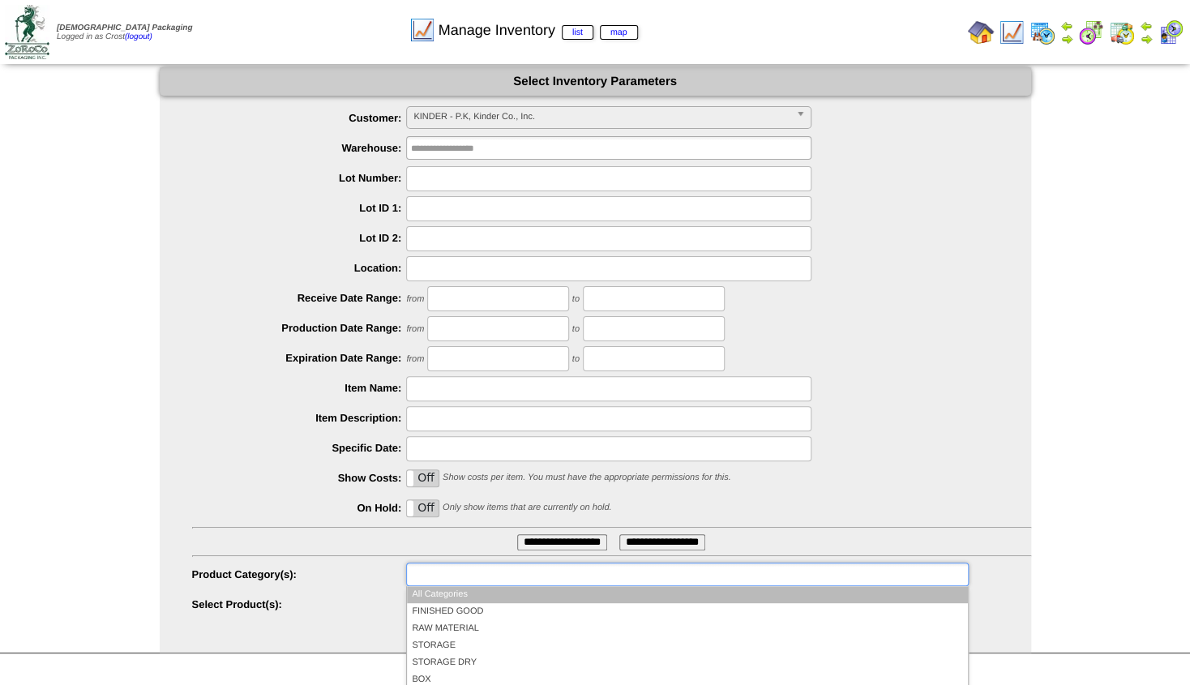
click at [444, 576] on ul at bounding box center [687, 574] width 562 height 24
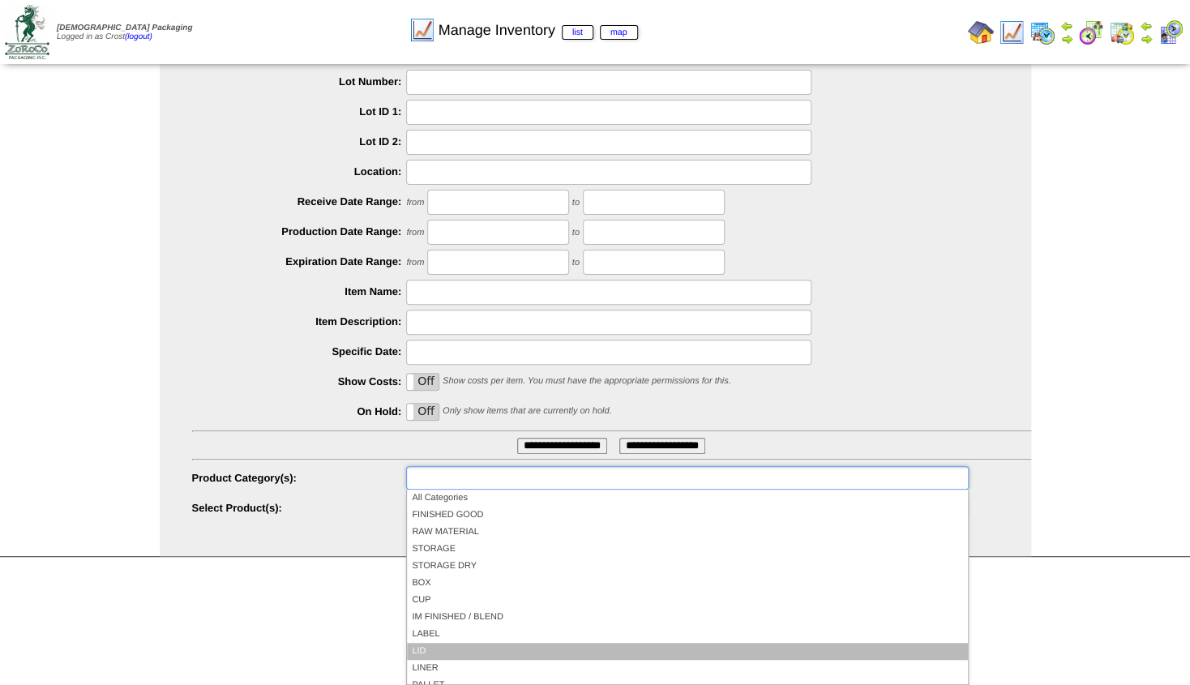
scroll to position [94, 0]
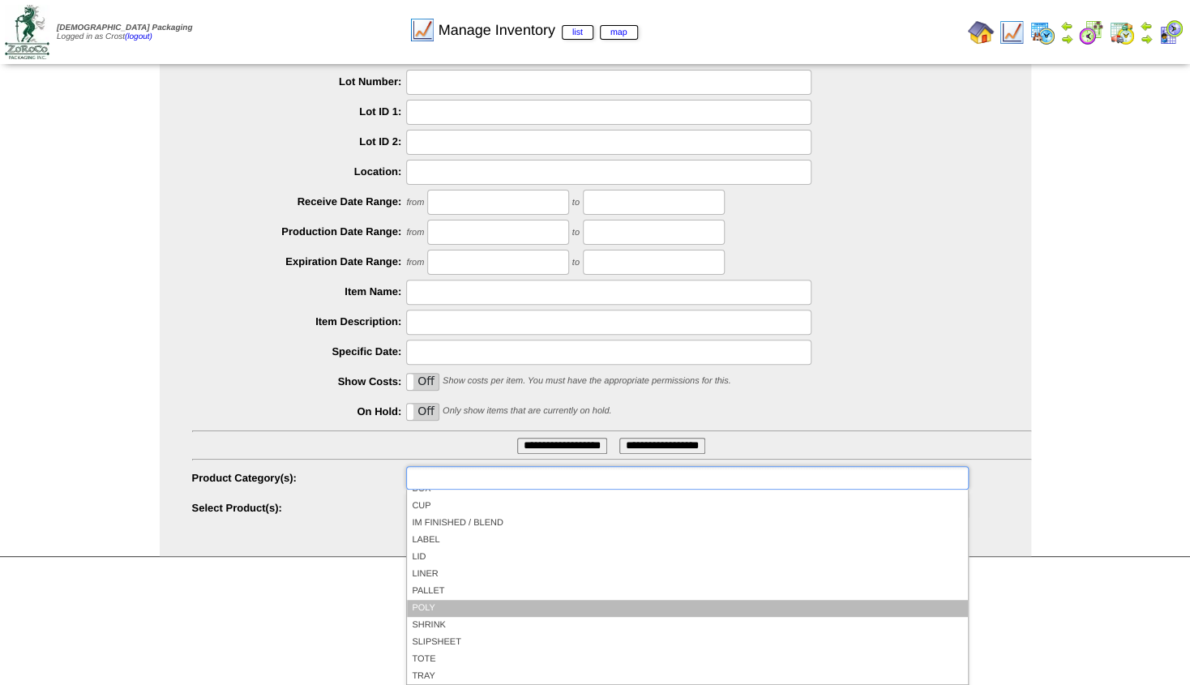
click at [441, 606] on li "POLY" at bounding box center [687, 608] width 560 height 17
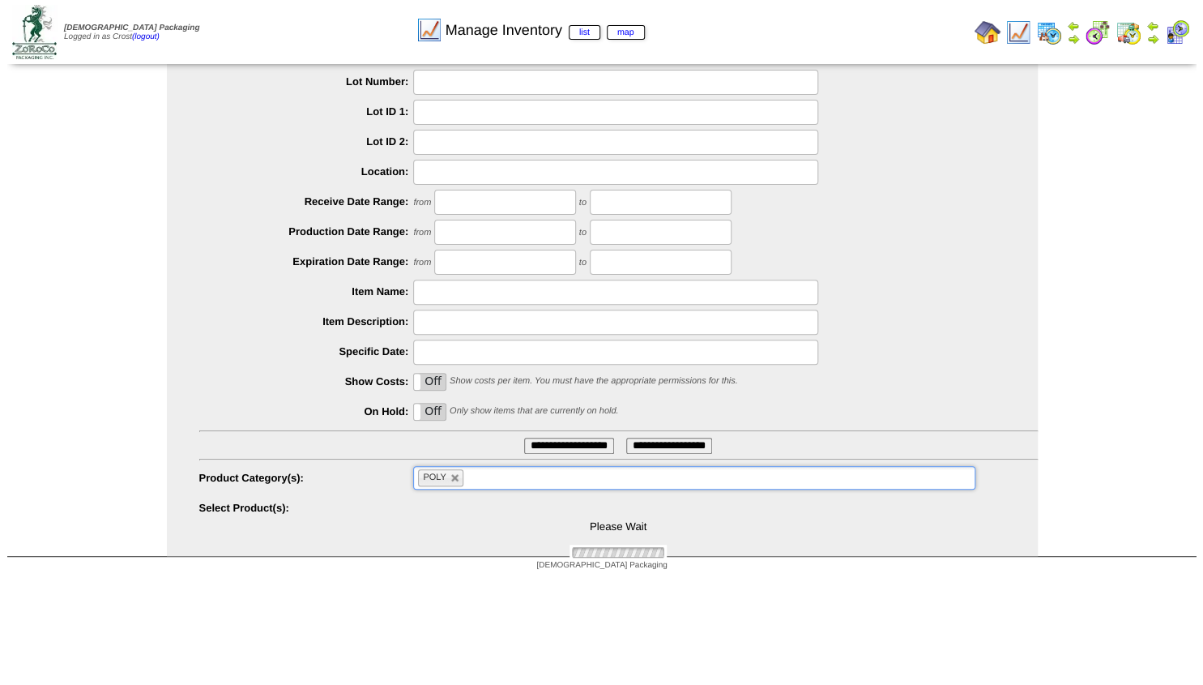
scroll to position [0, 0]
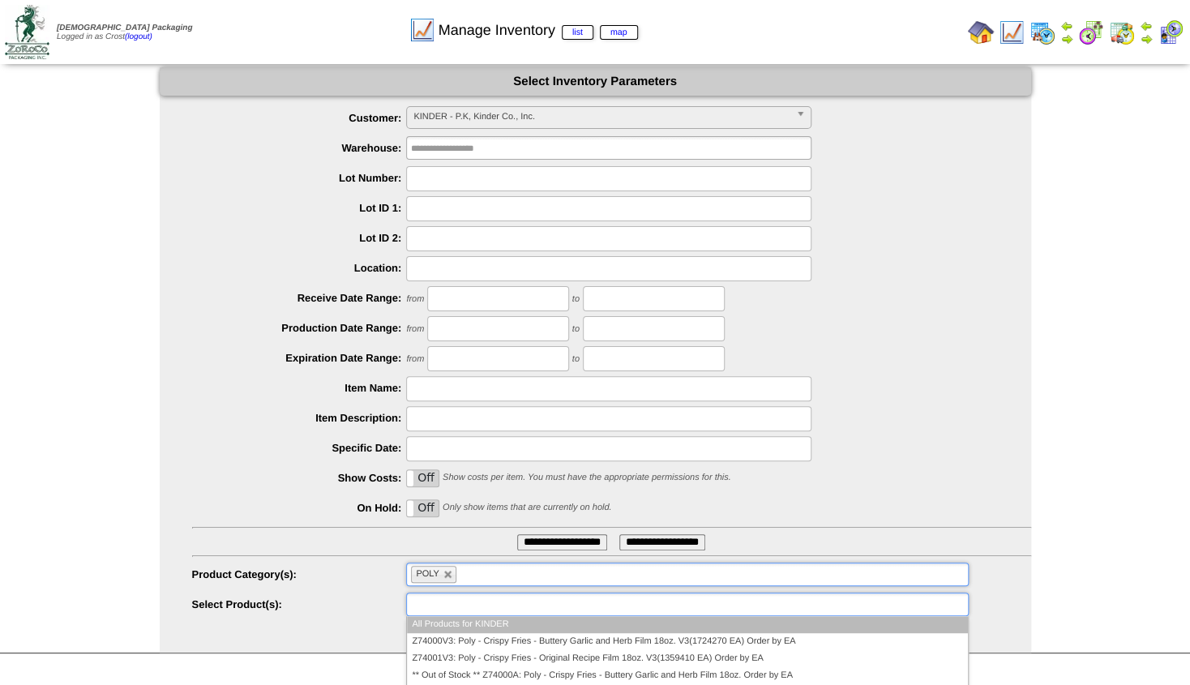
click at [468, 602] on input "text" at bounding box center [463, 604] width 104 height 20
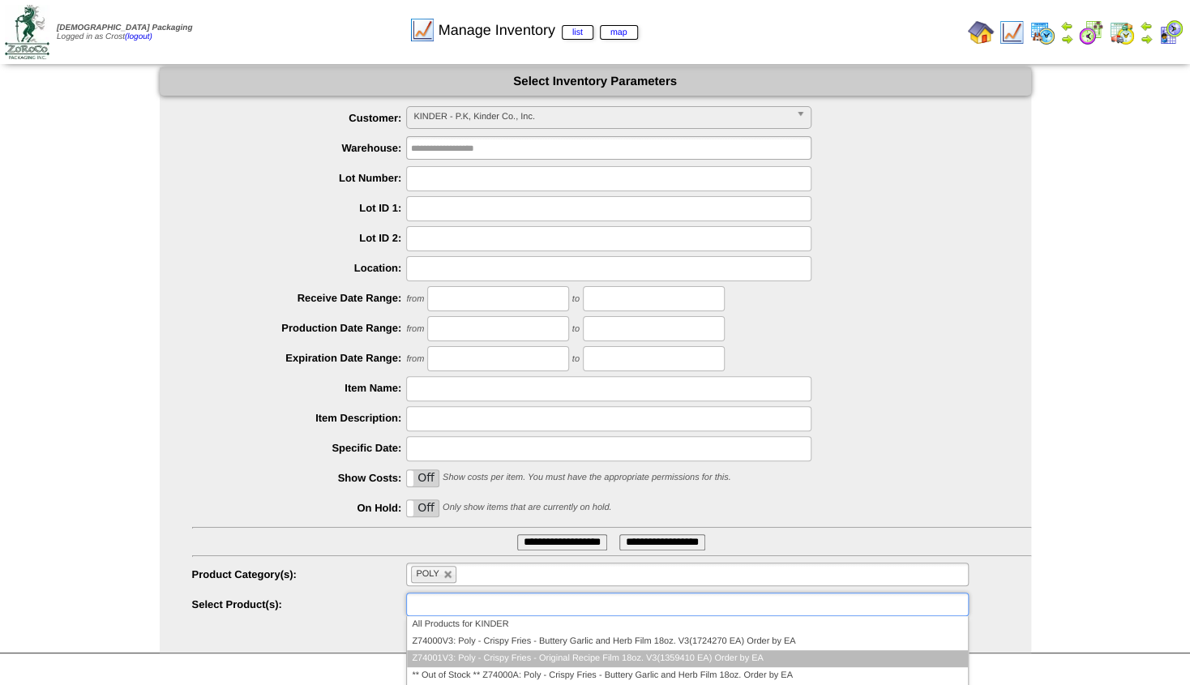
click at [460, 652] on li "Z74001V3: Poly - Crispy Fries - Original Recipe Film 18oz. V3(1359410 EA) Order…" at bounding box center [687, 658] width 560 height 17
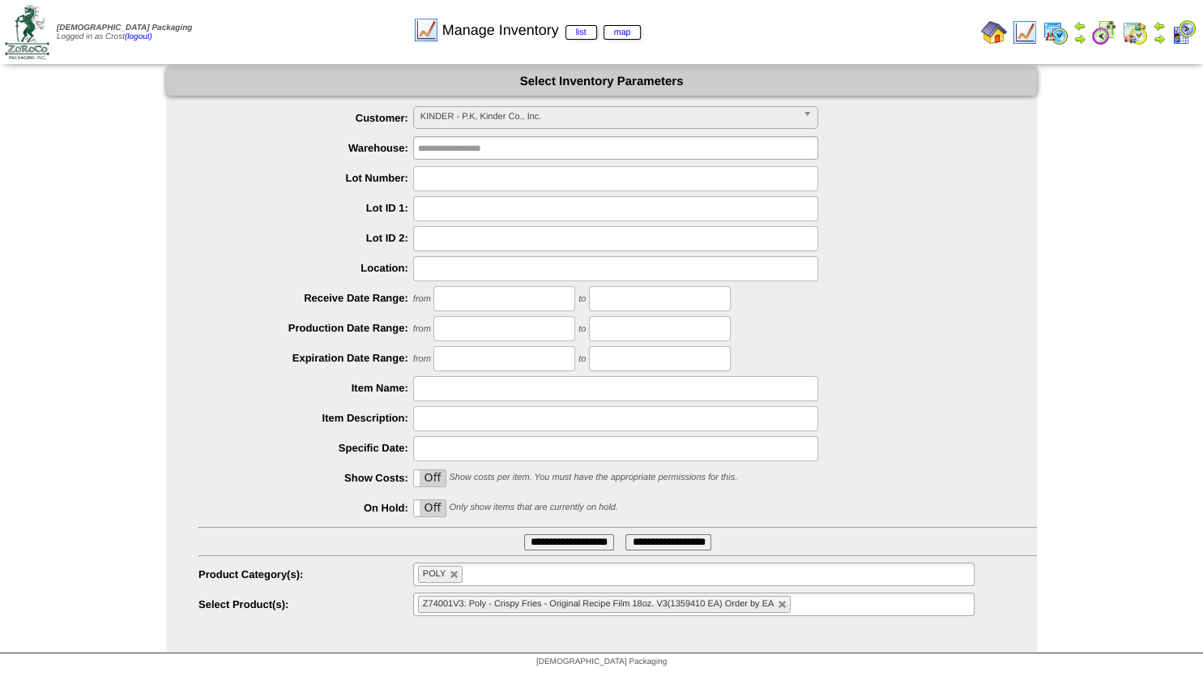
click at [548, 533] on ul "**********" at bounding box center [601, 361] width 871 height 511
click at [552, 542] on input "**********" at bounding box center [569, 542] width 90 height 16
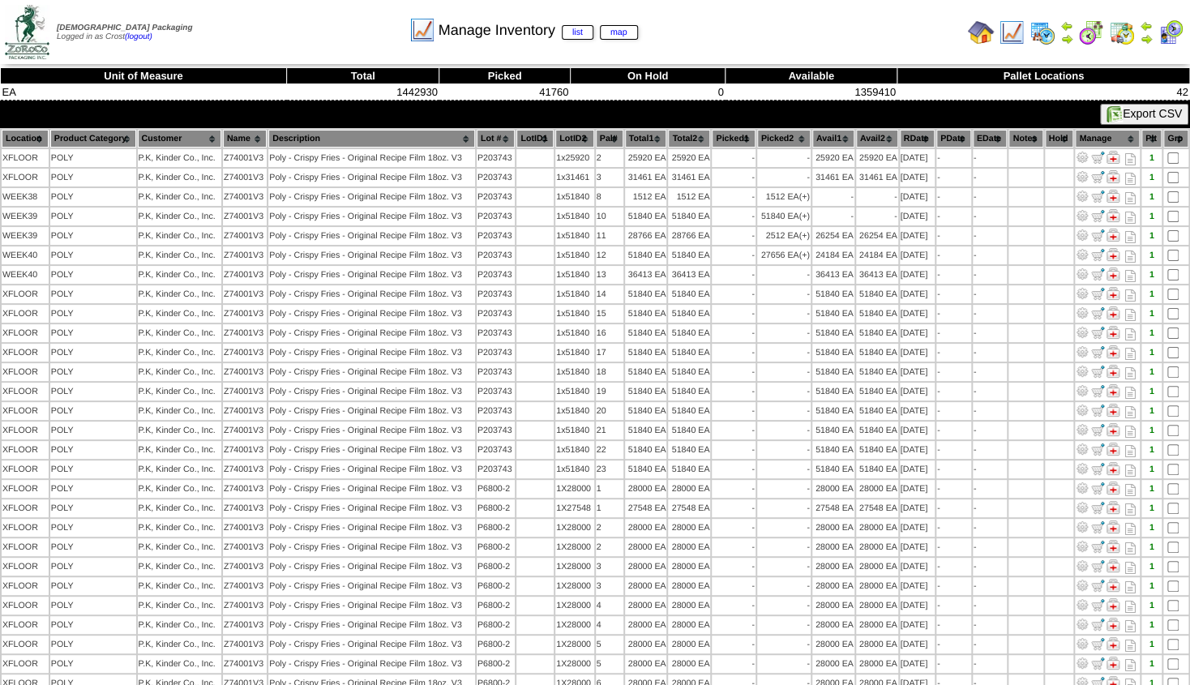
click at [496, 142] on th "Lot #" at bounding box center [496, 139] width 38 height 18
click at [496, 137] on th "Lot #" at bounding box center [496, 139] width 38 height 18
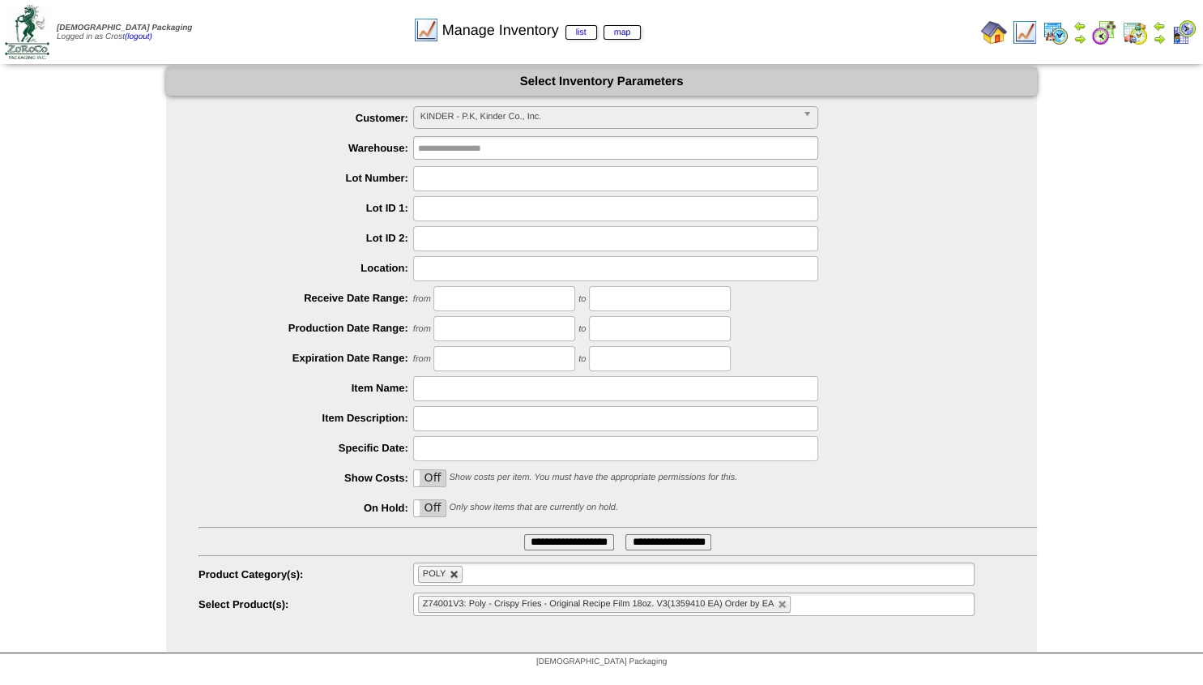
click at [459, 579] on link at bounding box center [455, 575] width 10 height 10
type input "**********"
click at [459, 577] on input "text" at bounding box center [470, 574] width 104 height 20
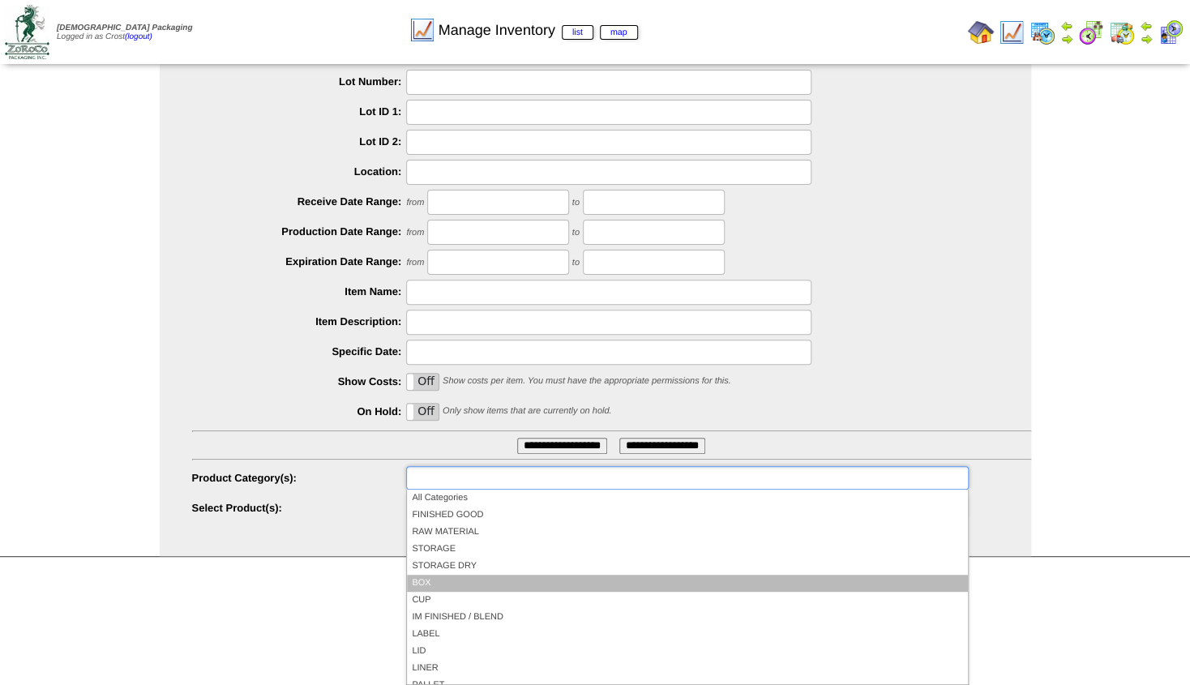
click at [449, 579] on li "BOX" at bounding box center [687, 583] width 560 height 17
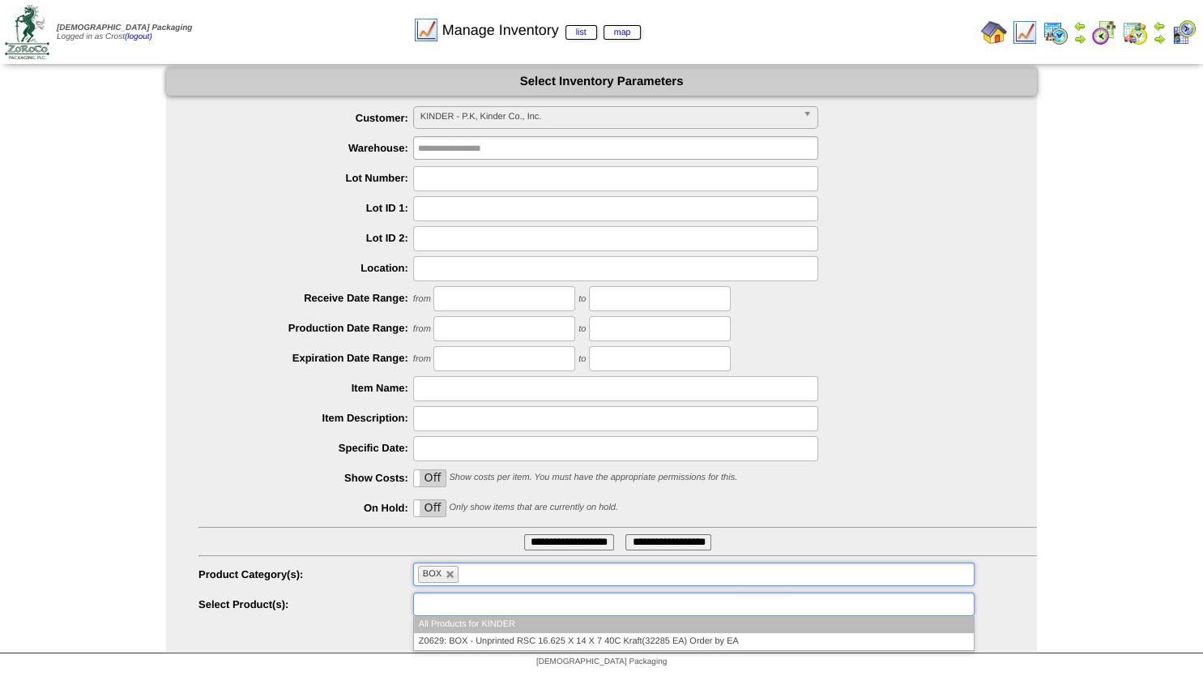
click at [452, 603] on input "text" at bounding box center [470, 604] width 104 height 20
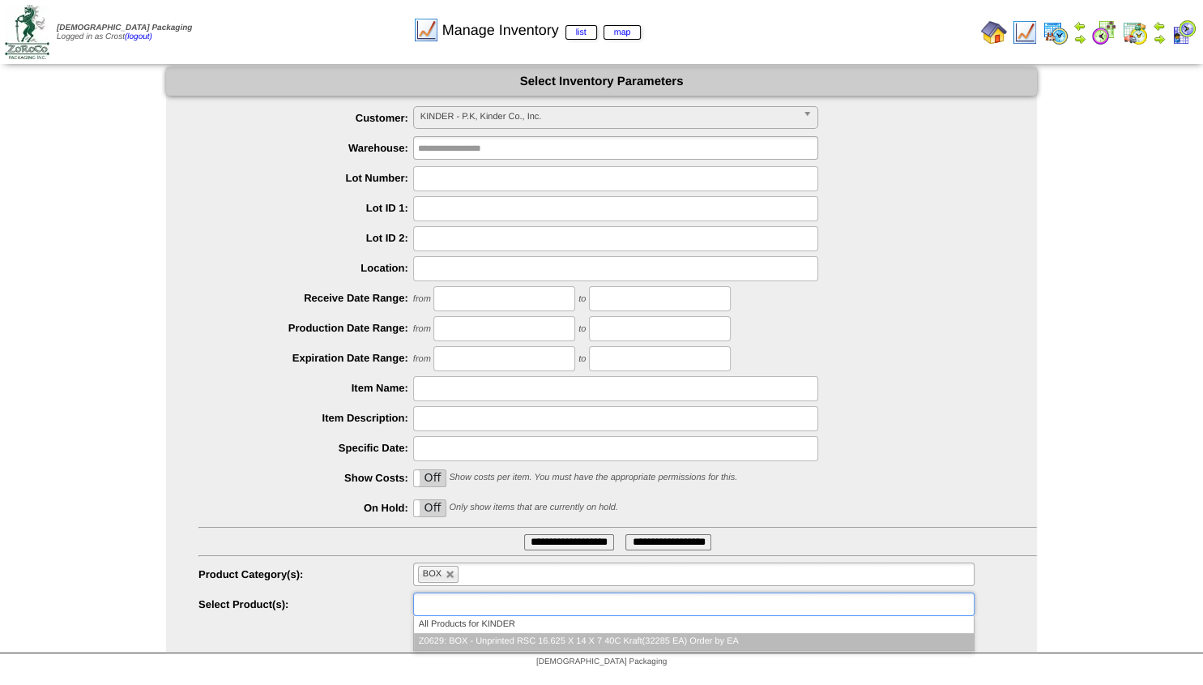
click at [470, 640] on li "Z0629: BOX - Unprinted RSC 16.625 X 14 X 7 40C Kraft(32285 EA) Order by EA" at bounding box center [694, 641] width 560 height 17
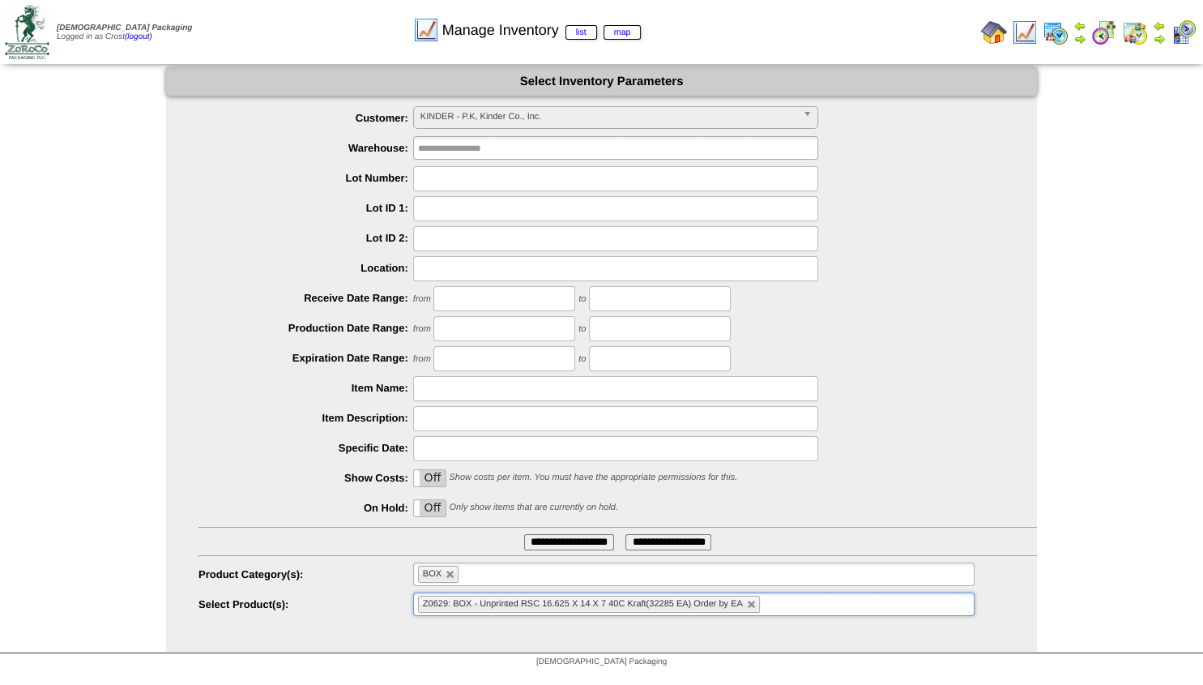
click at [530, 541] on input "**********" at bounding box center [569, 542] width 90 height 16
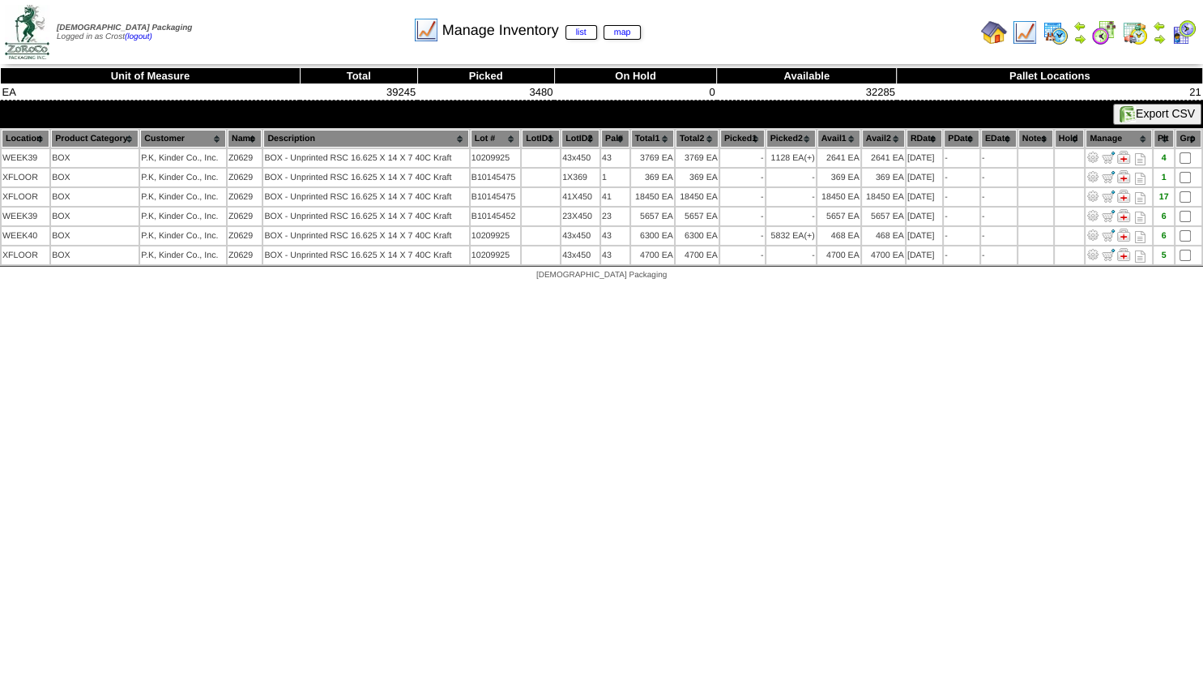
click at [507, 140] on th "Lot #" at bounding box center [495, 139] width 49 height 18
click at [504, 143] on th "Lot #" at bounding box center [495, 139] width 49 height 18
click at [937, 141] on th "RDate" at bounding box center [925, 139] width 36 height 18
click at [1159, 39] on img at bounding box center [1159, 38] width 13 height 13
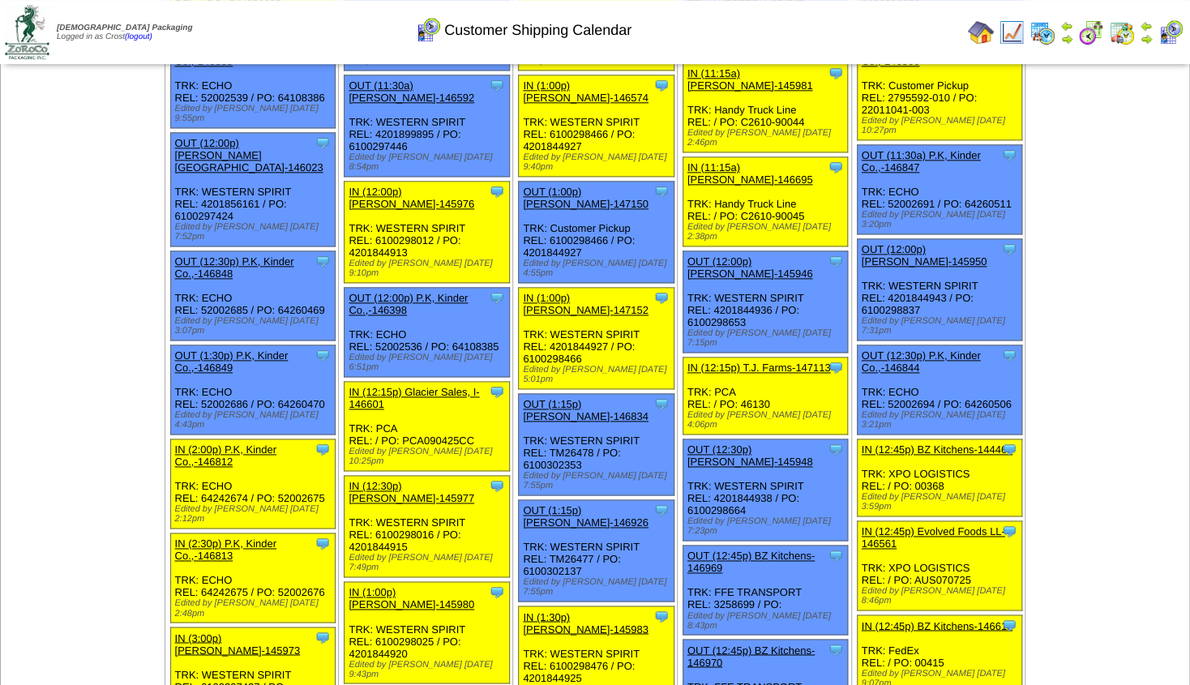
scroll to position [822, 0]
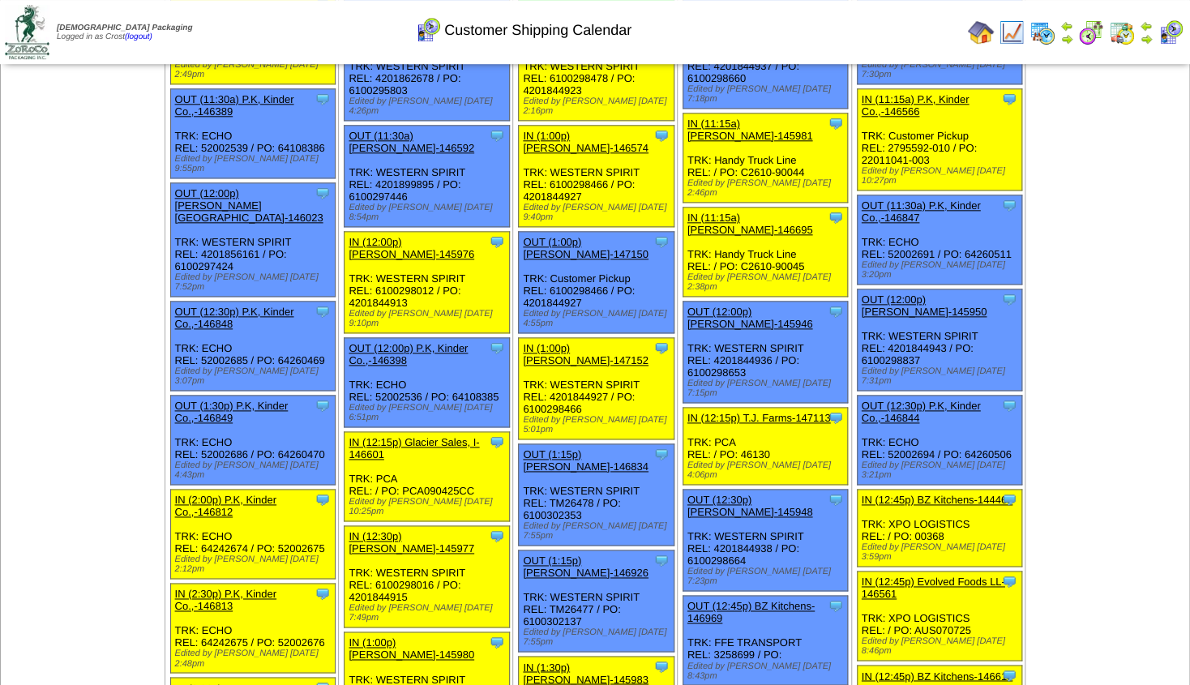
click at [1065, 36] on img at bounding box center [1066, 38] width 13 height 13
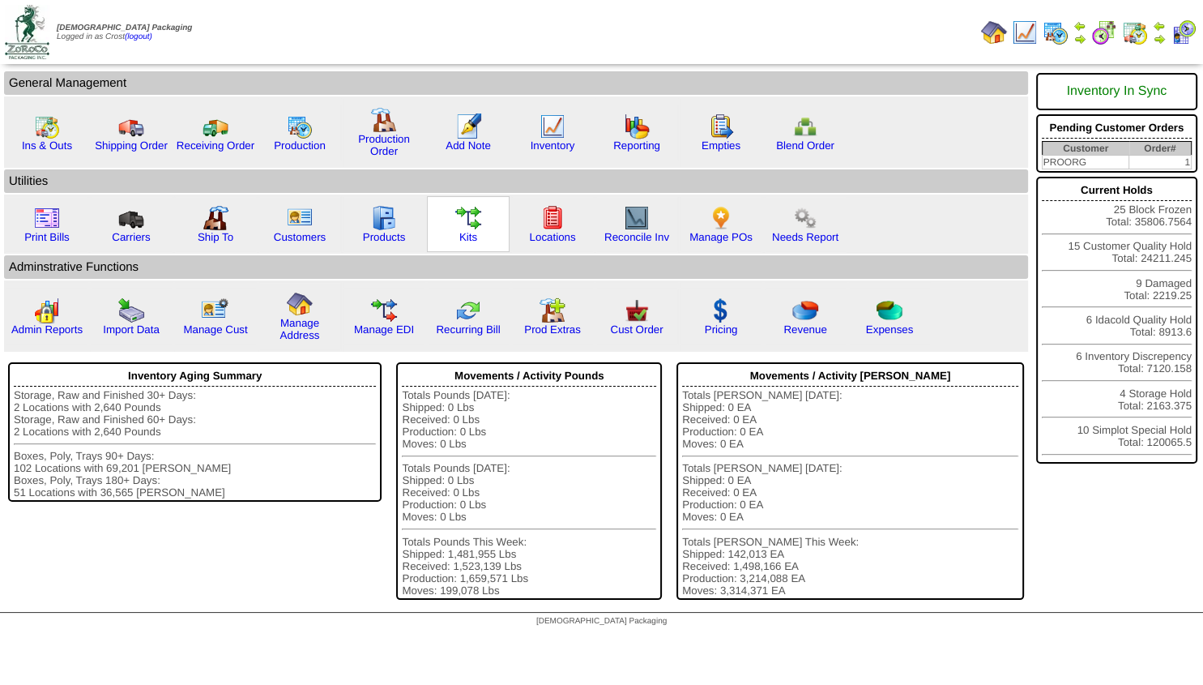
click at [450, 209] on div "Kits" at bounding box center [468, 224] width 83 height 56
click at [466, 219] on img at bounding box center [468, 218] width 26 height 26
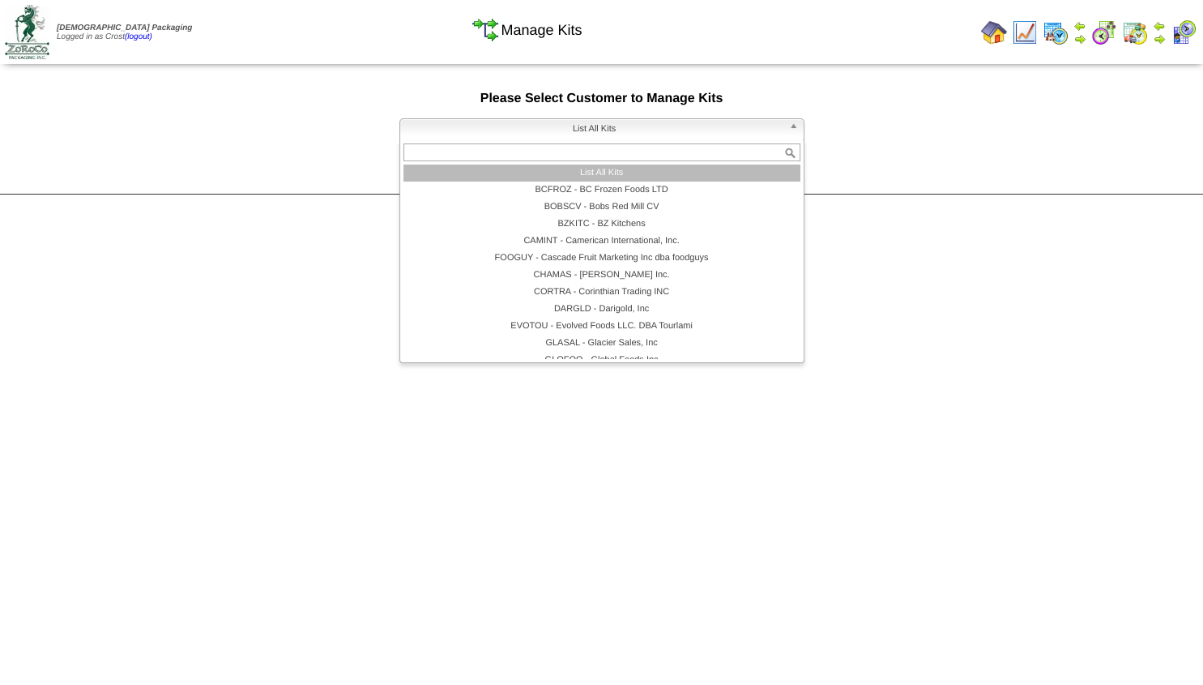
click at [539, 131] on span "List All Kits" at bounding box center [595, 128] width 376 height 19
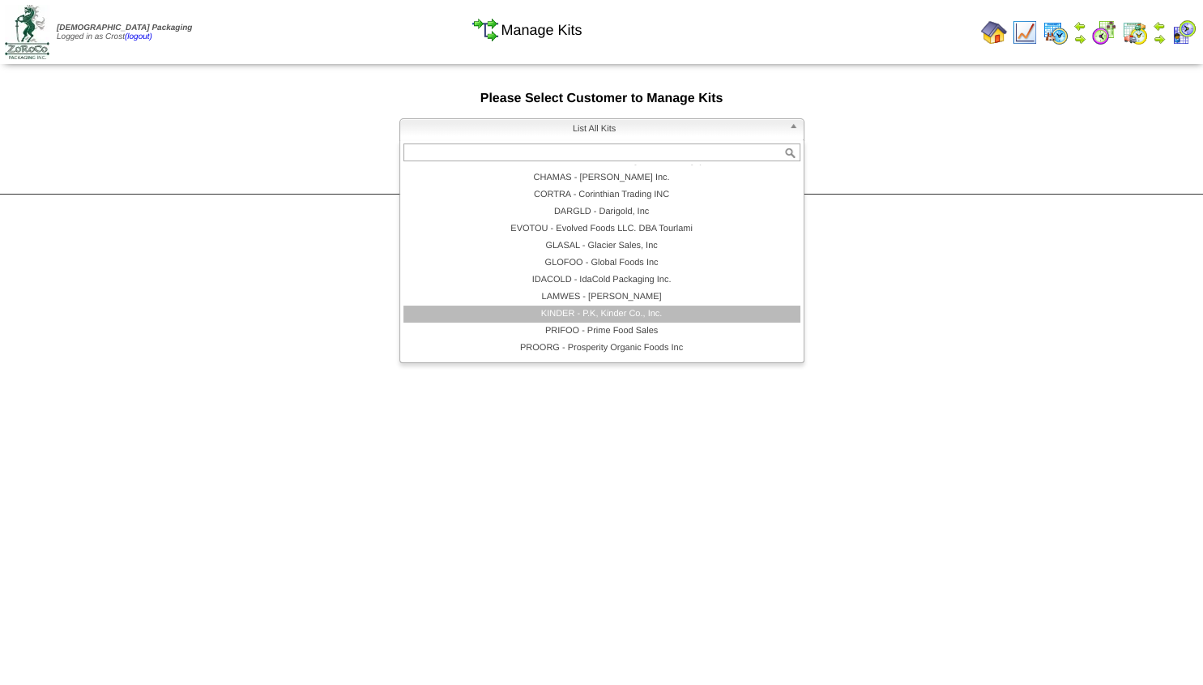
click at [567, 313] on li "KINDER - P.K, Kinder Co., Inc." at bounding box center [602, 314] width 397 height 17
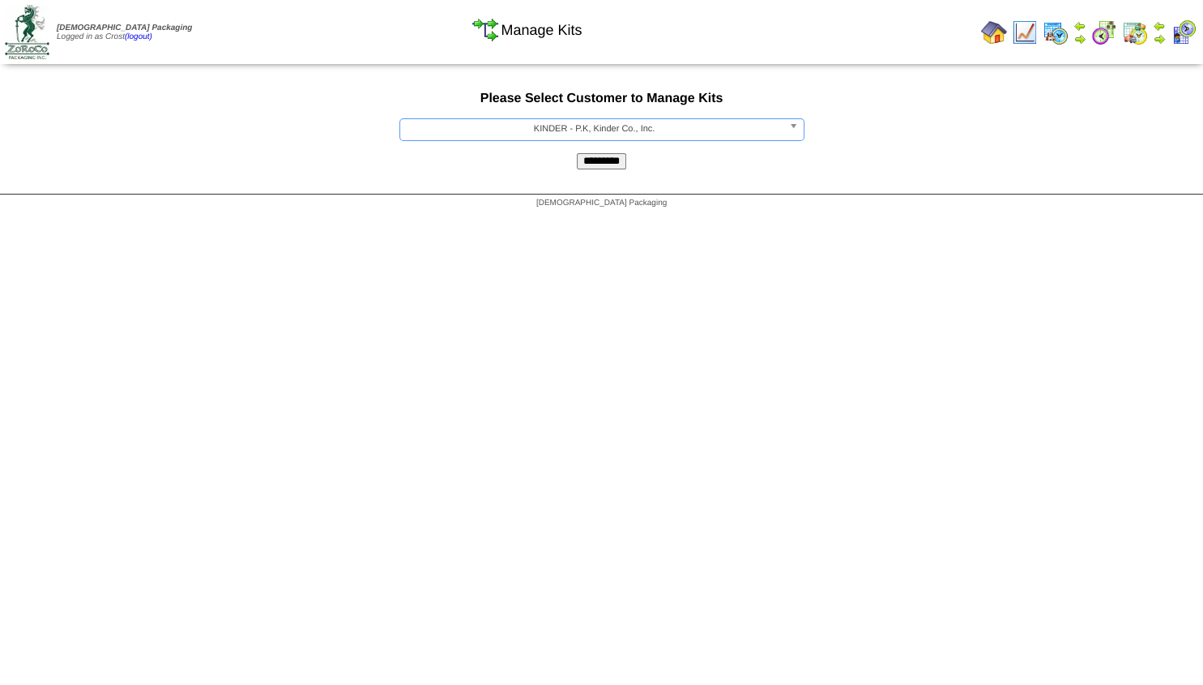
click at [603, 165] on input "*********" at bounding box center [601, 161] width 49 height 16
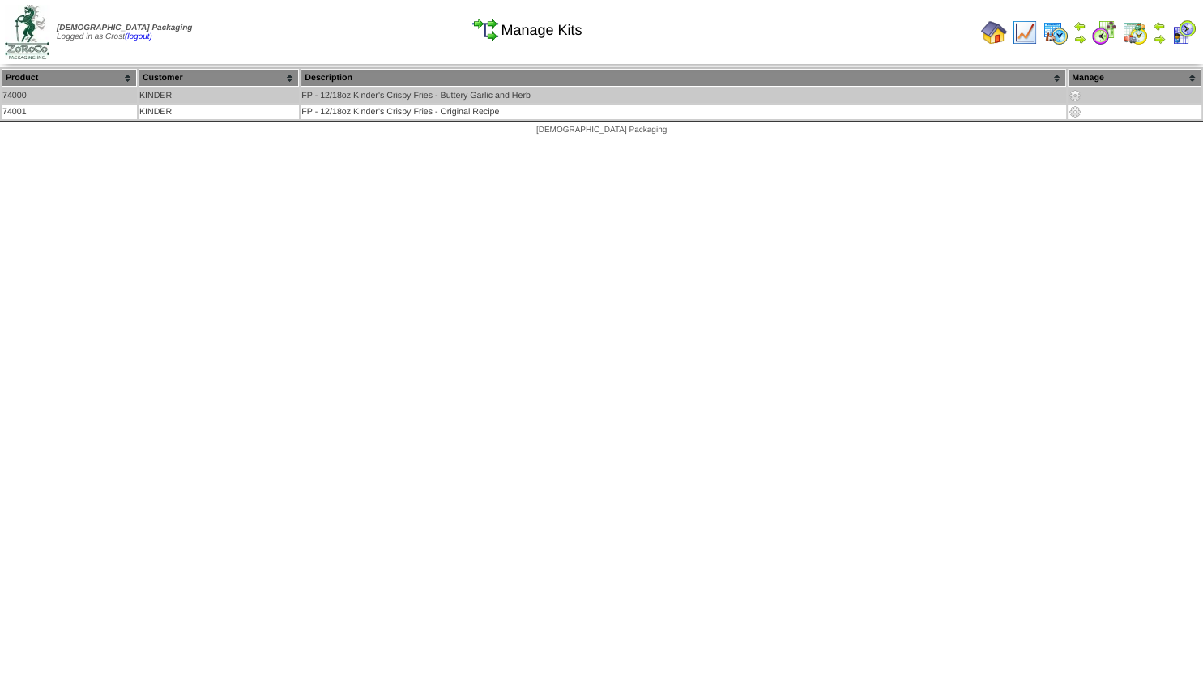
click at [1075, 94] on img at bounding box center [1075, 95] width 13 height 13
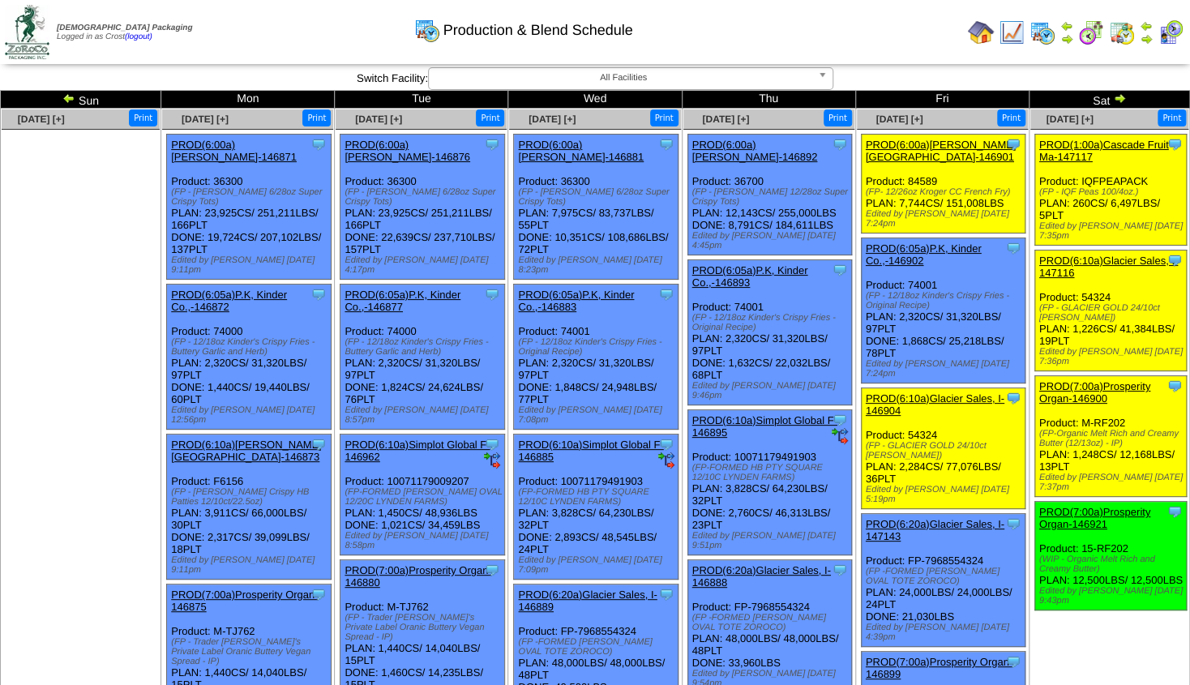
click at [1114, 99] on img at bounding box center [1119, 98] width 13 height 13
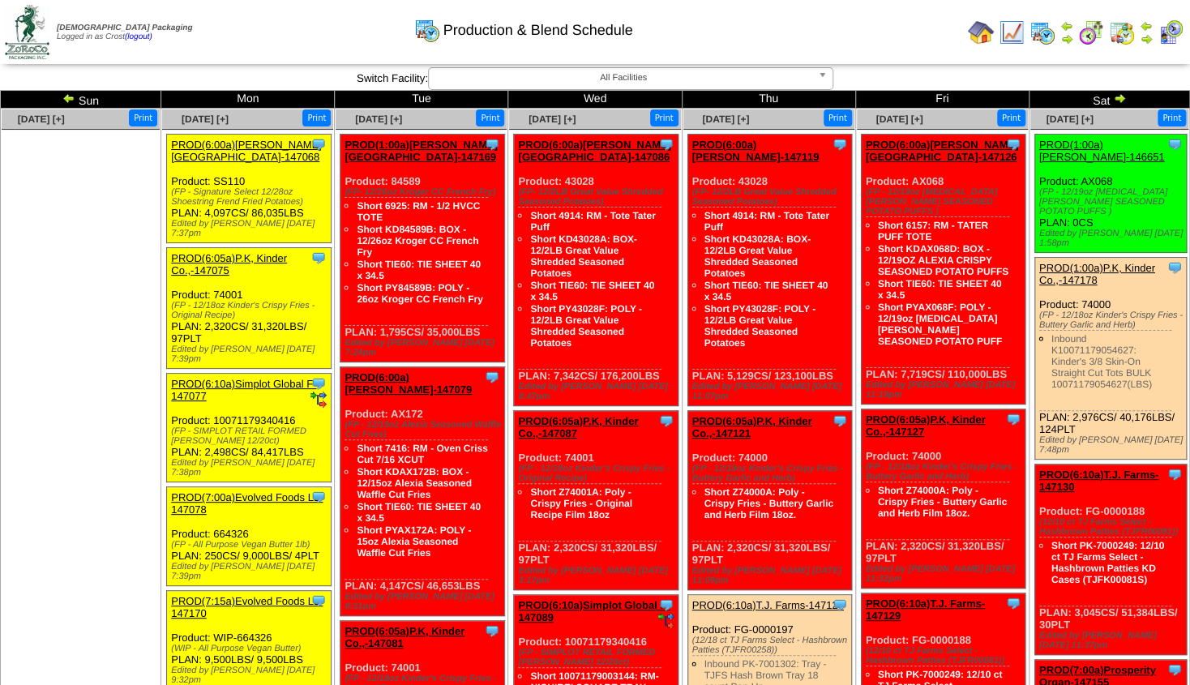
click at [1147, 34] on img at bounding box center [1145, 38] width 13 height 13
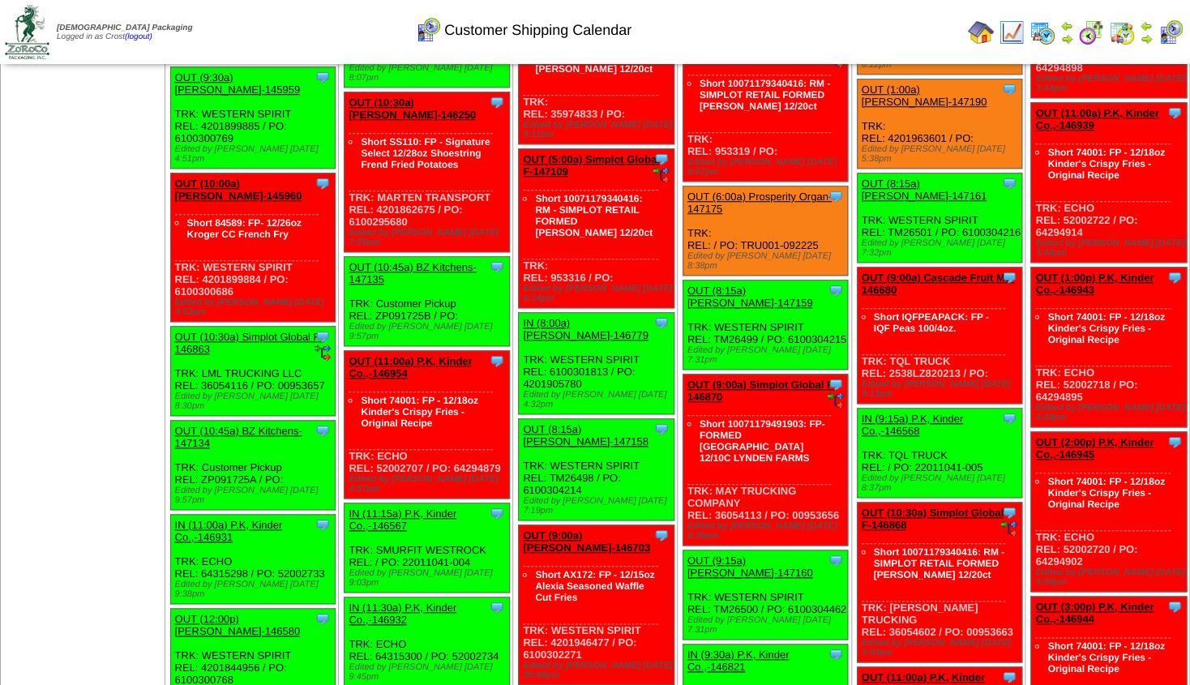
scroll to position [613, 0]
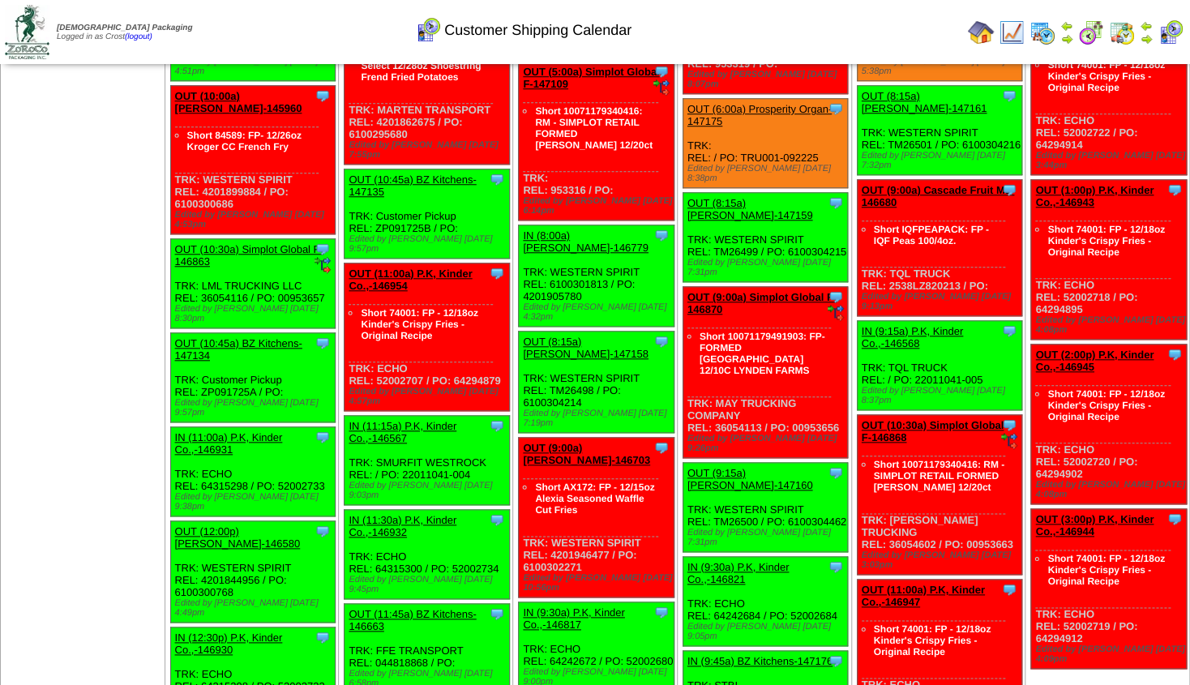
click at [982, 26] on img at bounding box center [981, 32] width 26 height 26
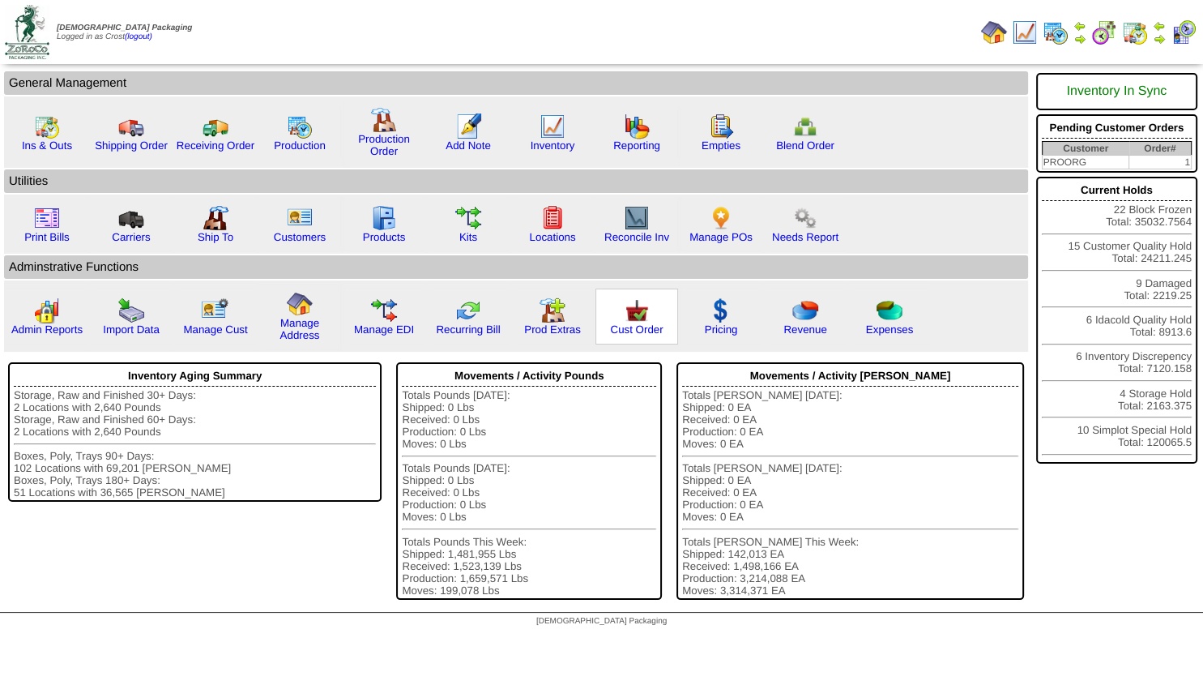
click at [639, 323] on img at bounding box center [637, 310] width 26 height 26
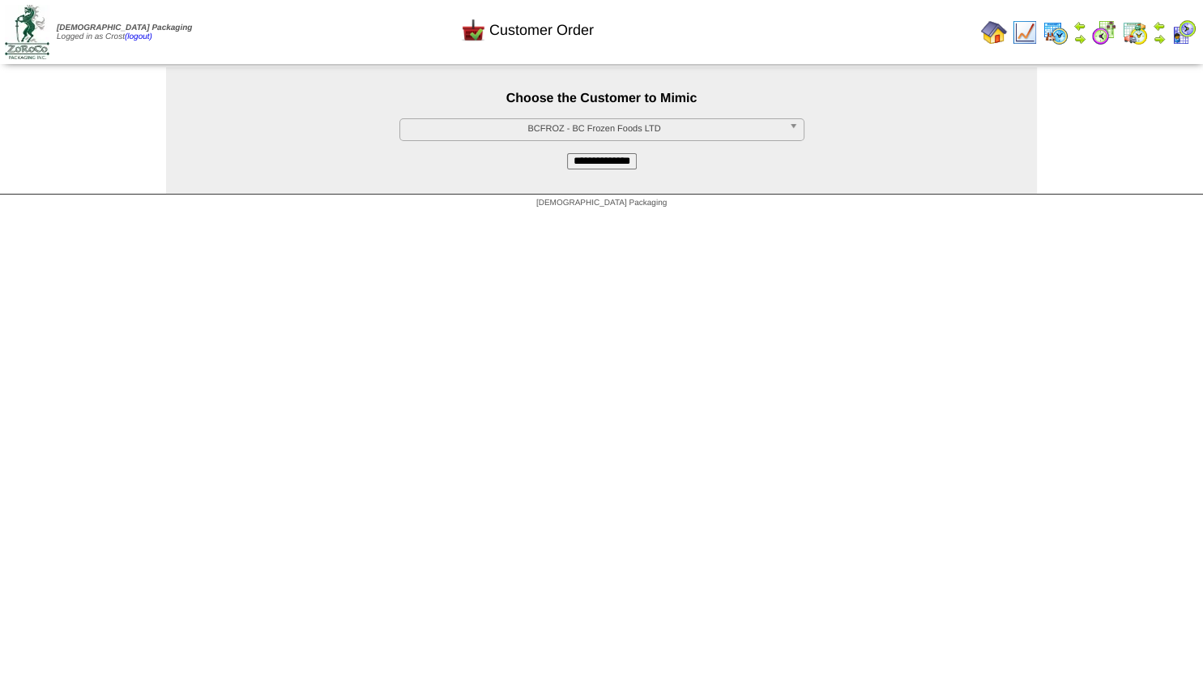
click at [609, 129] on span "BCFROZ - BC Frozen Foods LTD" at bounding box center [595, 128] width 376 height 19
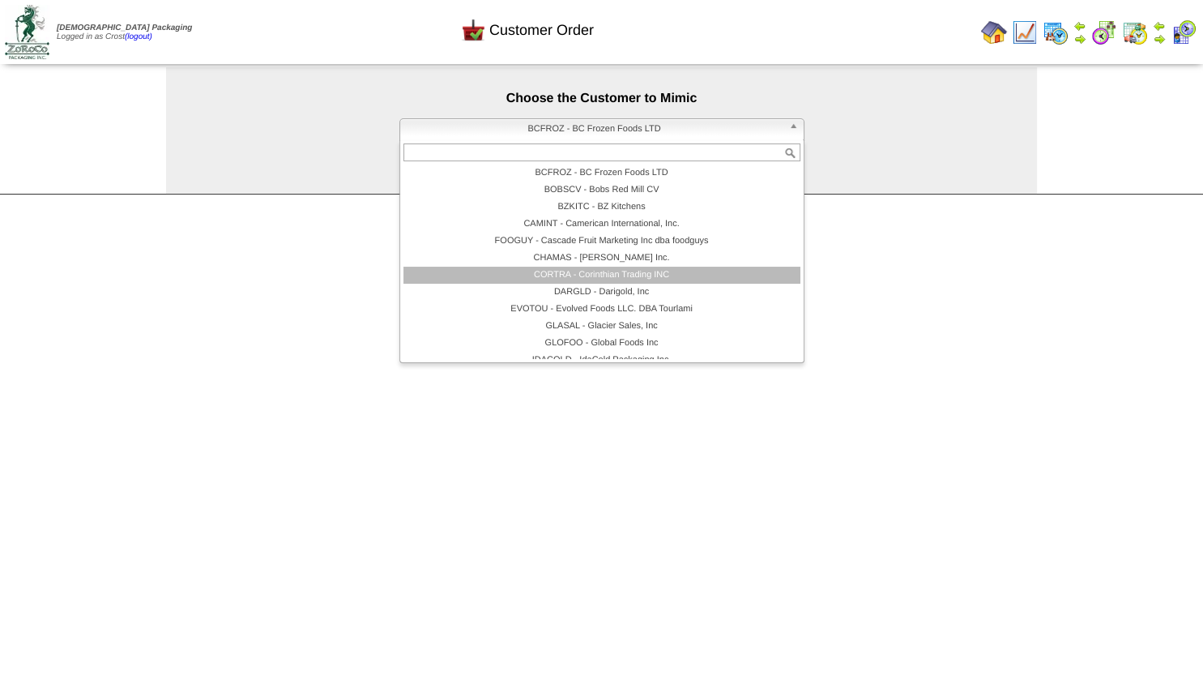
scroll to position [97, 0]
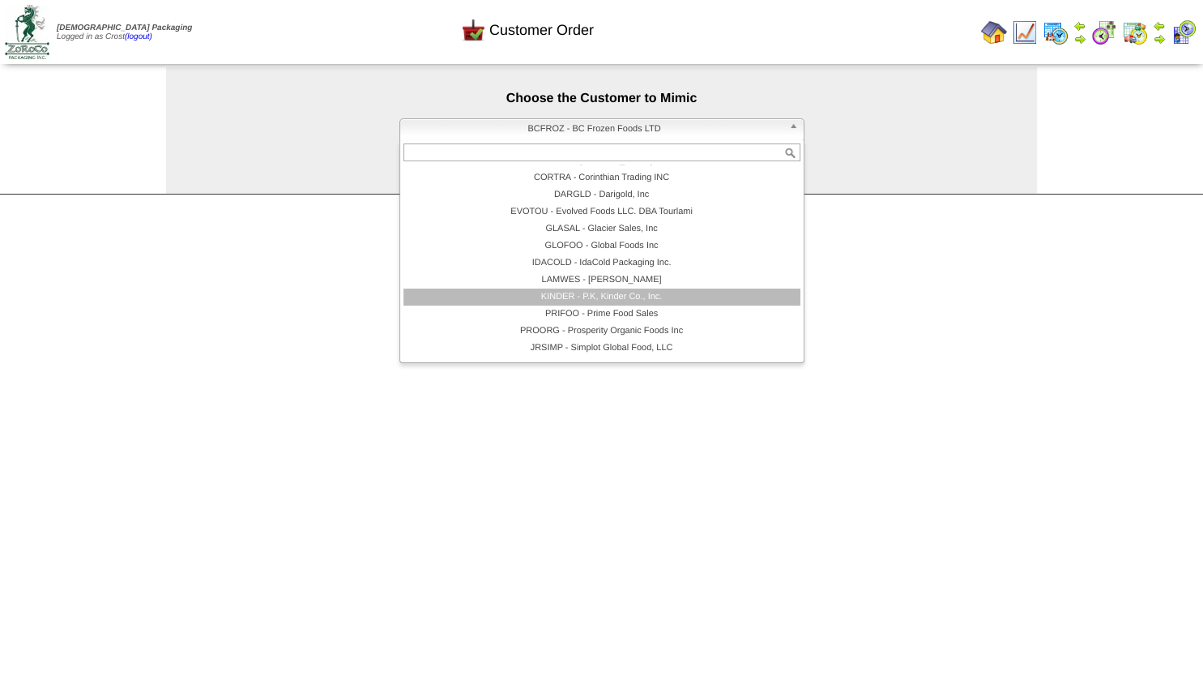
click at [586, 300] on li "KINDER - P.K, Kinder Co., Inc." at bounding box center [602, 297] width 397 height 17
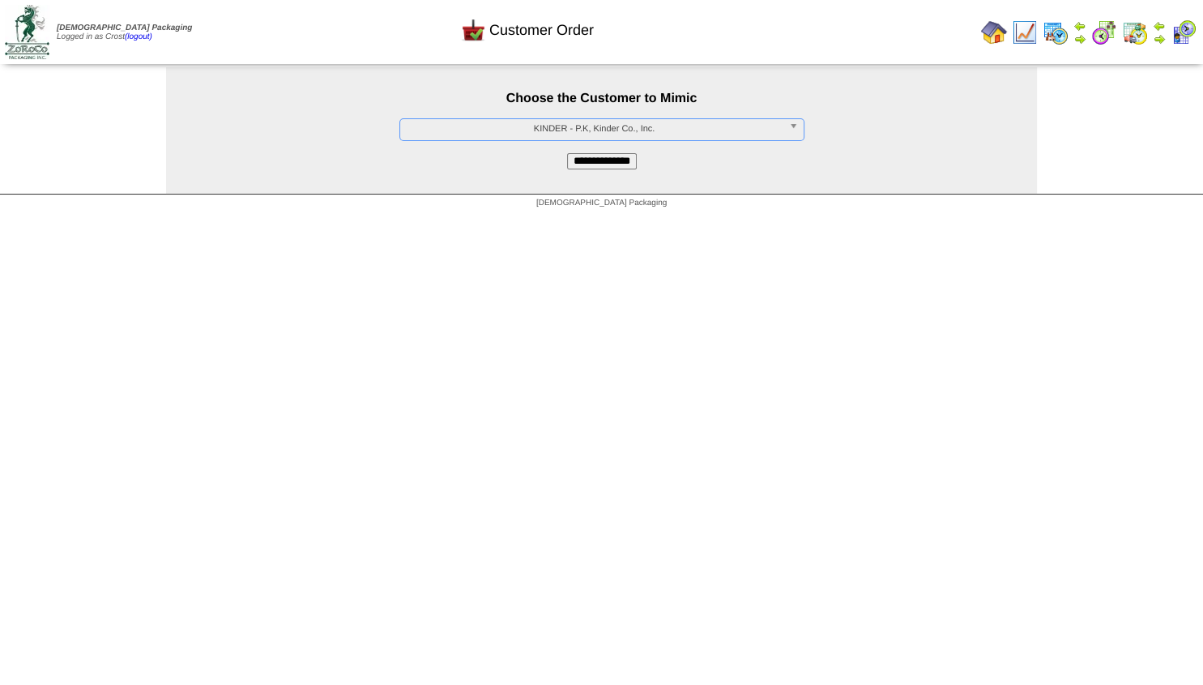
click at [601, 167] on input "**********" at bounding box center [602, 161] width 70 height 16
